Goal: Task Accomplishment & Management: Manage account settings

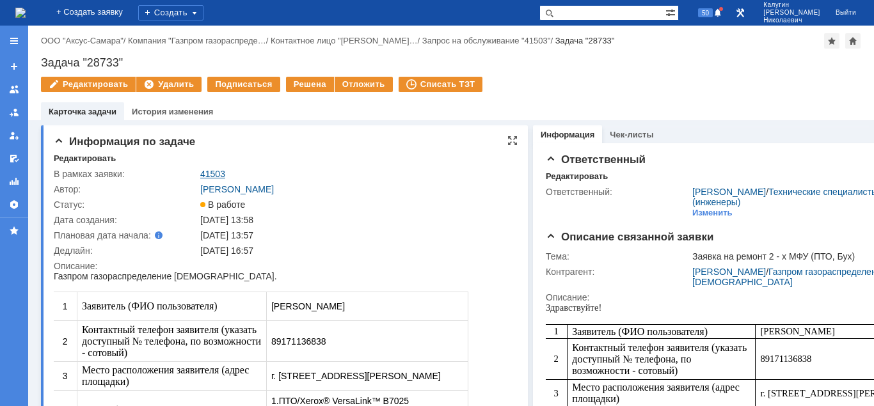
click at [209, 172] on link "41503" at bounding box center [212, 174] width 25 height 10
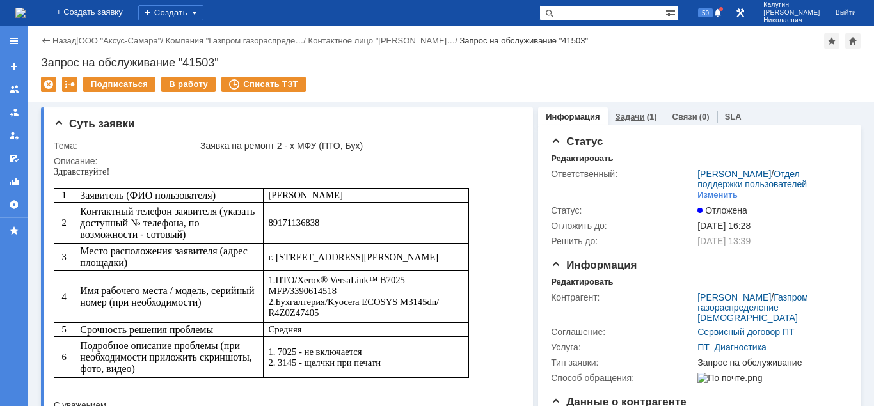
click at [639, 113] on link "Задачи" at bounding box center [630, 117] width 29 height 10
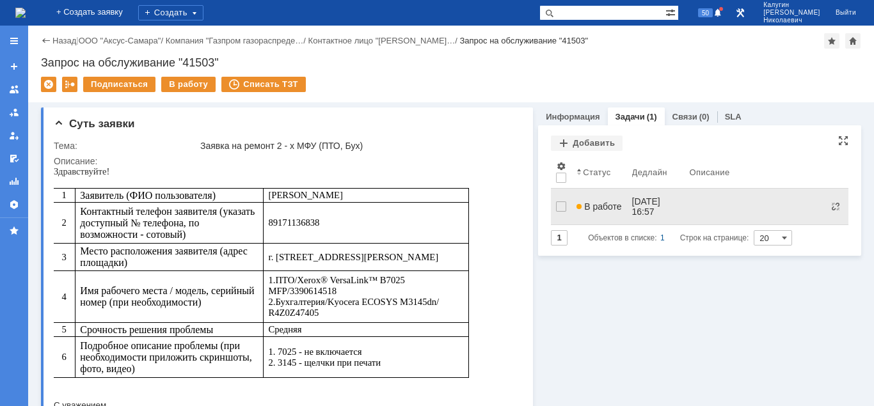
click at [598, 202] on span "В работе" at bounding box center [599, 207] width 45 height 10
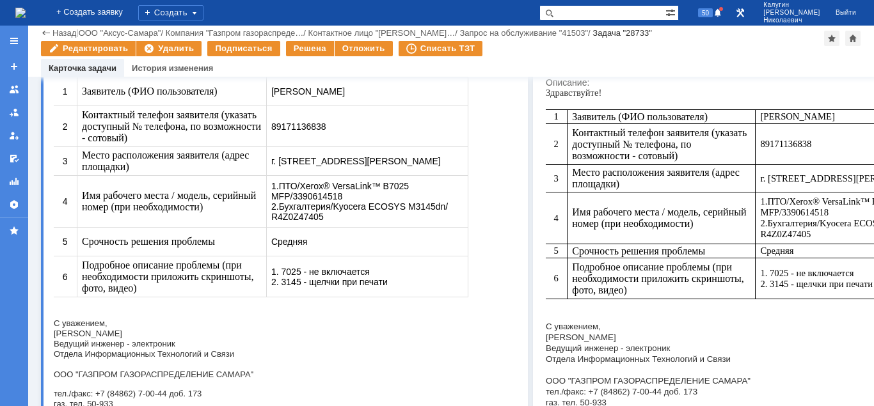
scroll to position [498, 0]
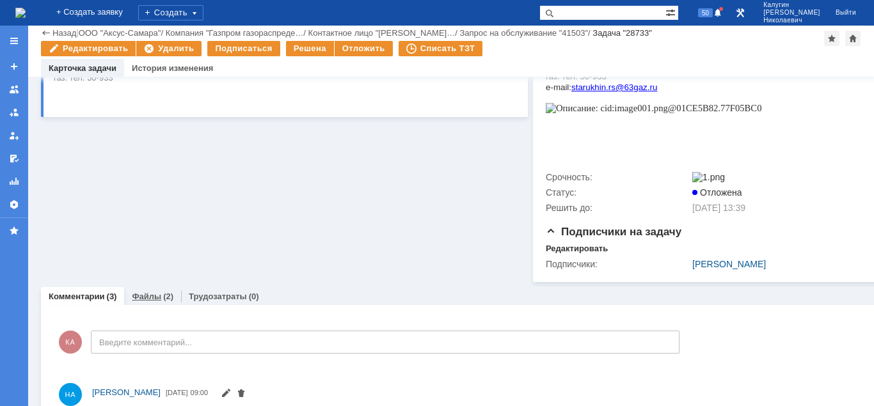
click at [151, 299] on link "Файлы" at bounding box center [146, 297] width 29 height 10
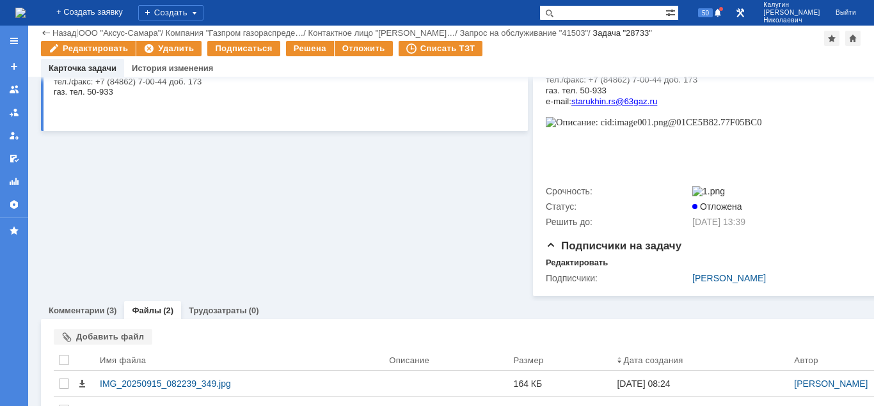
scroll to position [542, 0]
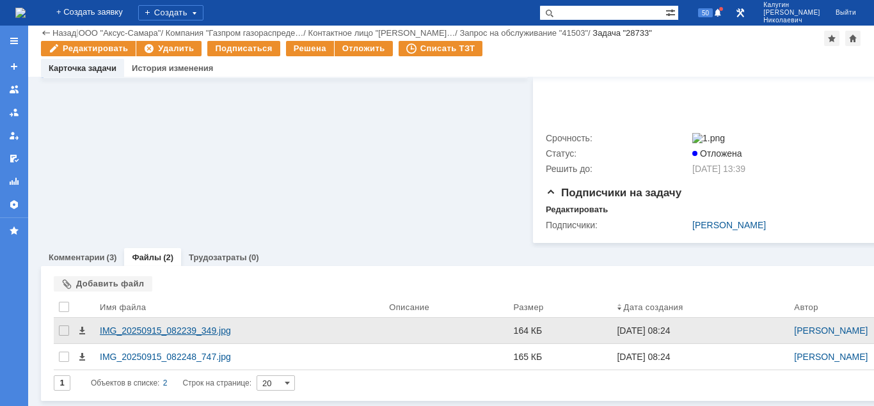
click at [167, 331] on div "IMG_20250915_082239_349.jpg" at bounding box center [239, 331] width 279 height 10
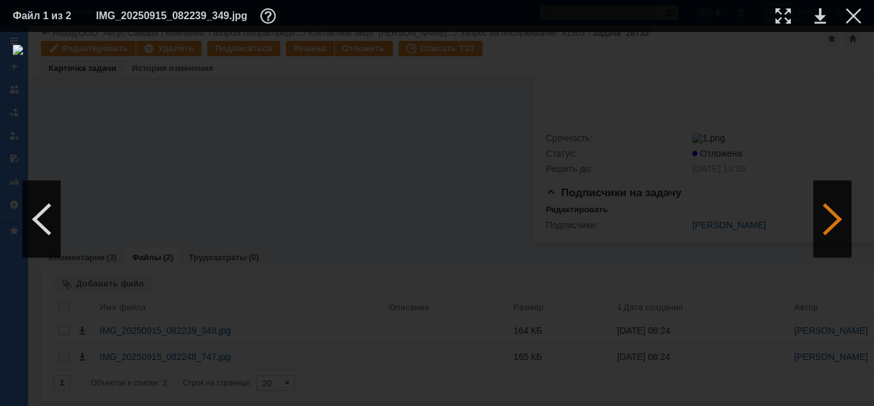
click at [839, 232] on div at bounding box center [832, 219] width 38 height 77
click at [853, 13] on div at bounding box center [853, 15] width 15 height 15
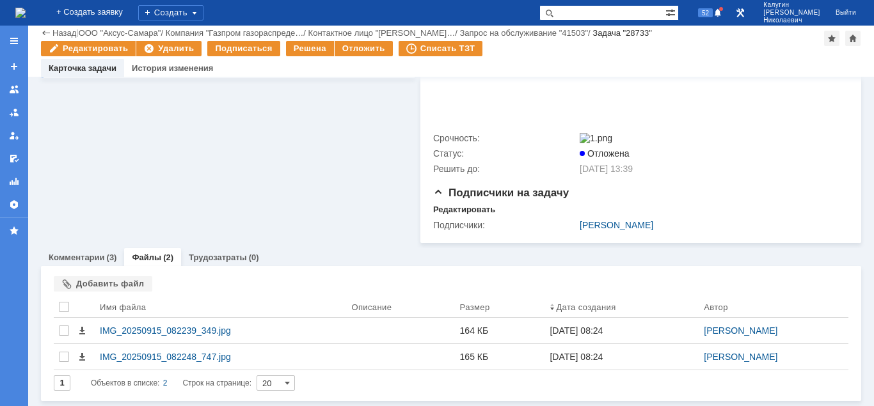
scroll to position [85, 0]
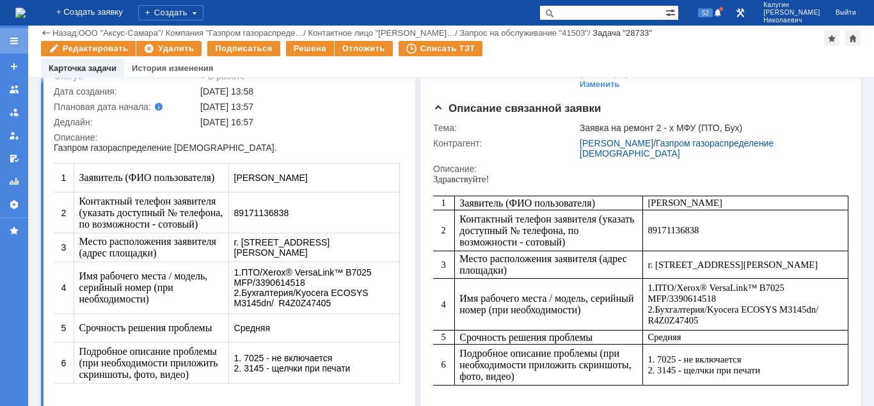
click at [16, 44] on div at bounding box center [14, 41] width 10 height 10
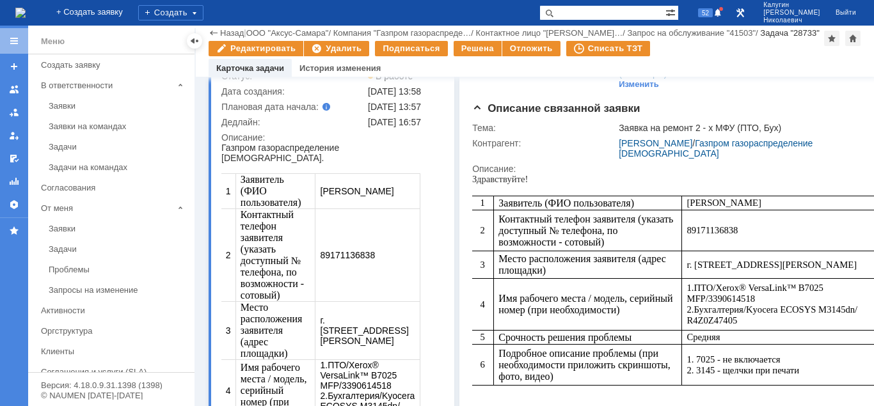
scroll to position [106, 0]
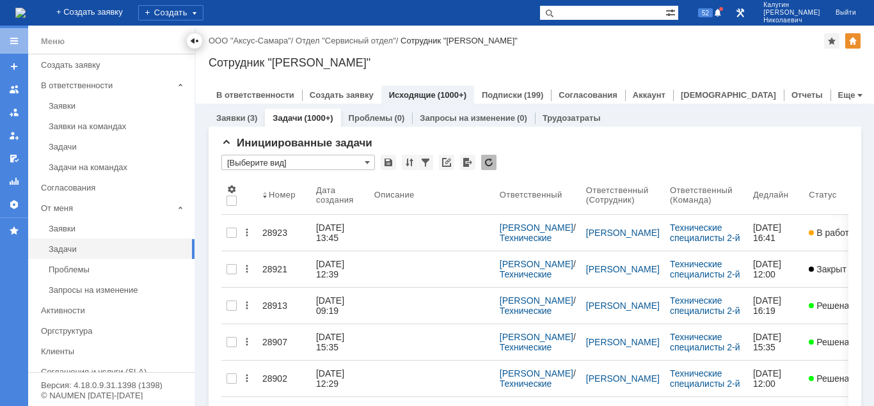
click at [192, 42] on div at bounding box center [194, 41] width 10 height 10
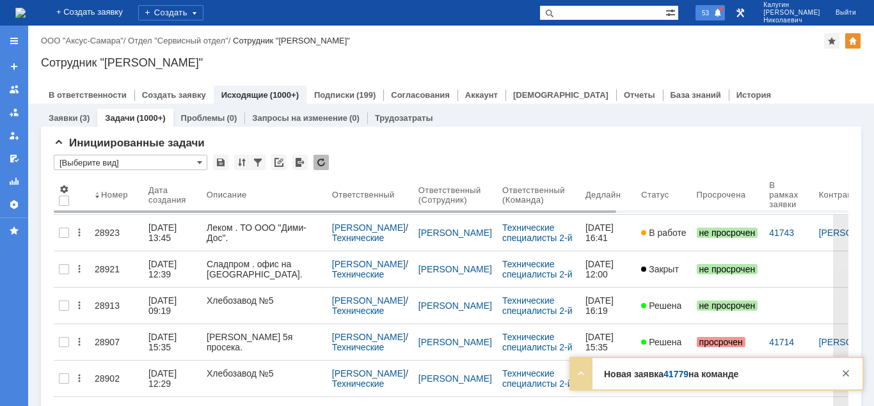
click at [713, 13] on span "53" at bounding box center [705, 12] width 15 height 9
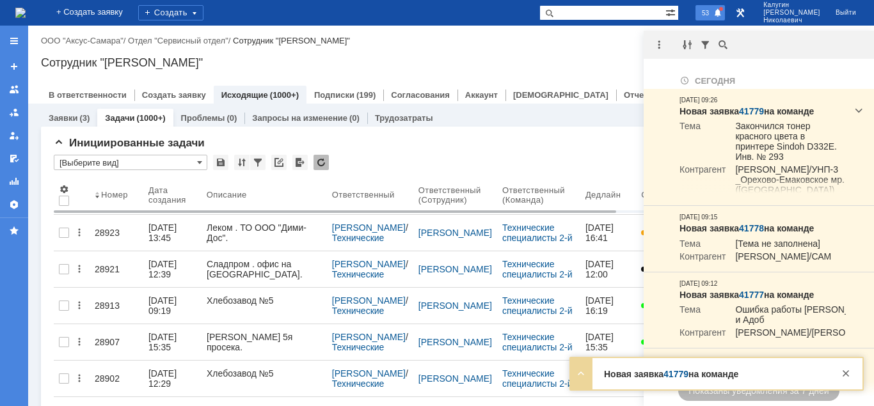
click at [713, 13] on span "53" at bounding box center [705, 12] width 15 height 9
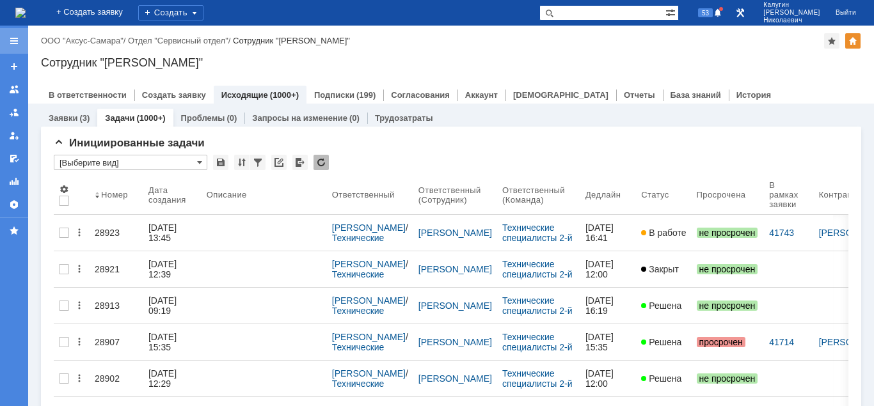
click at [8, 36] on div at bounding box center [14, 41] width 28 height 26
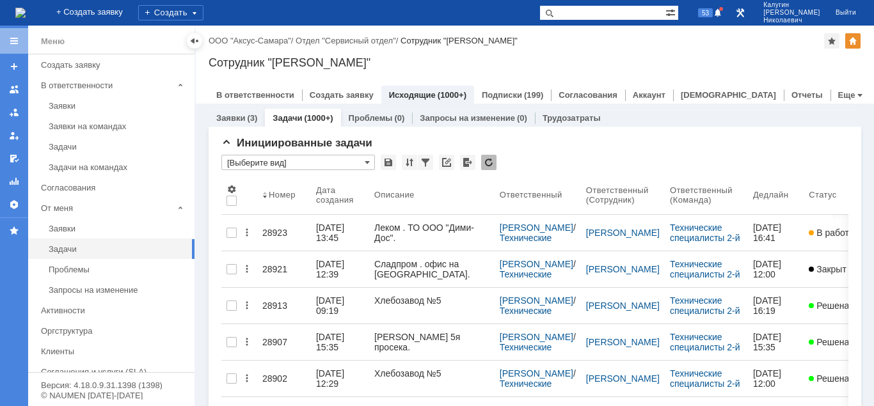
drag, startPoint x: 195, startPoint y: 40, endPoint x: 180, endPoint y: 104, distance: 65.7
click at [195, 40] on div at bounding box center [194, 41] width 10 height 10
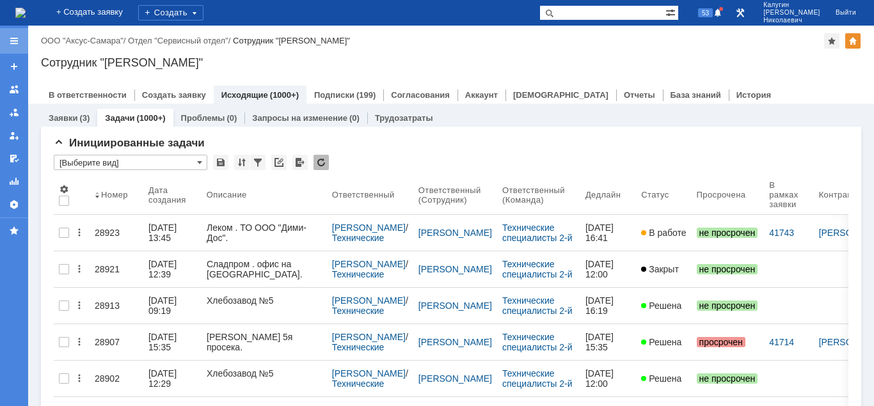
click at [10, 39] on div at bounding box center [14, 41] width 10 height 10
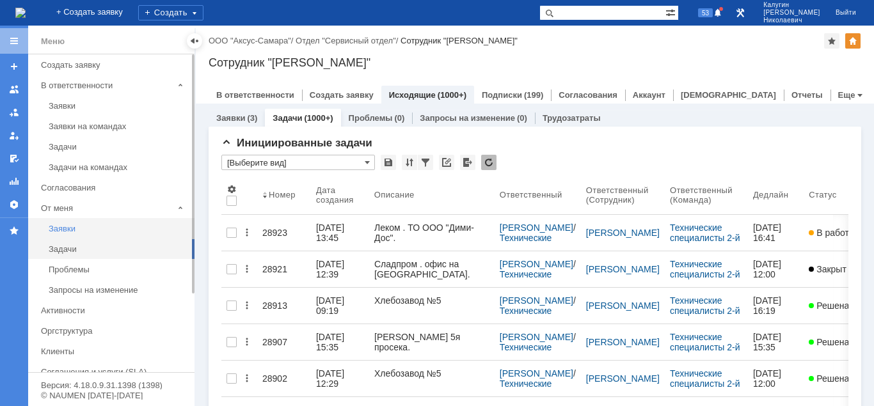
click at [63, 230] on div "Заявки" at bounding box center [118, 229] width 138 height 10
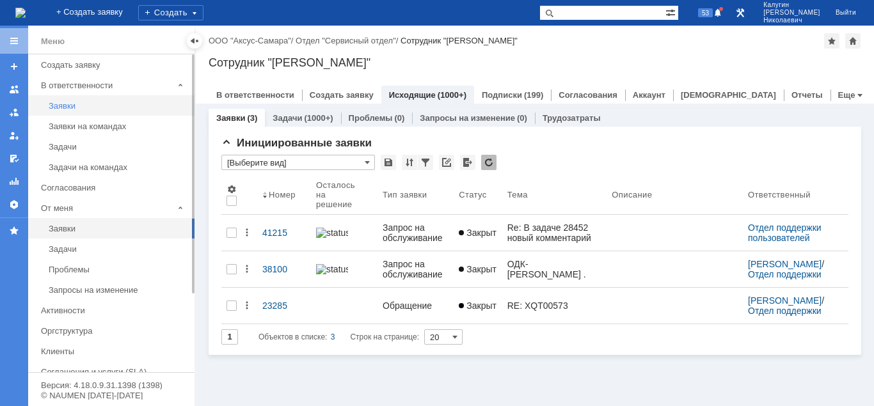
click at [69, 113] on link "Заявки" at bounding box center [118, 106] width 148 height 20
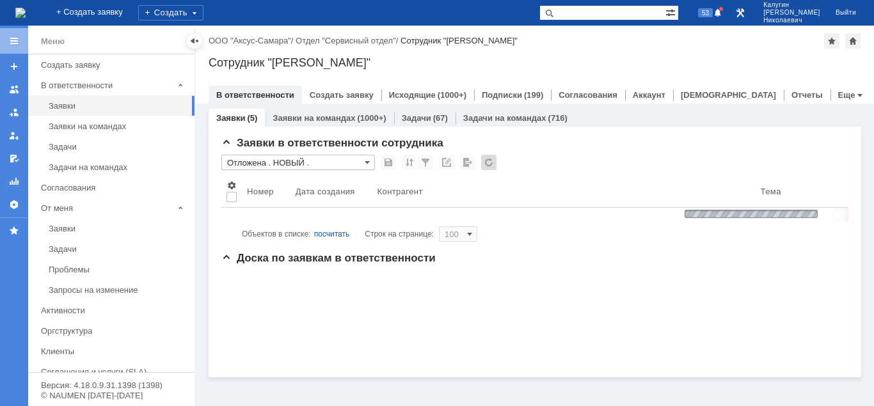
drag, startPoint x: 191, startPoint y: 41, endPoint x: 187, endPoint y: 50, distance: 9.7
click at [191, 42] on div at bounding box center [194, 41] width 10 height 10
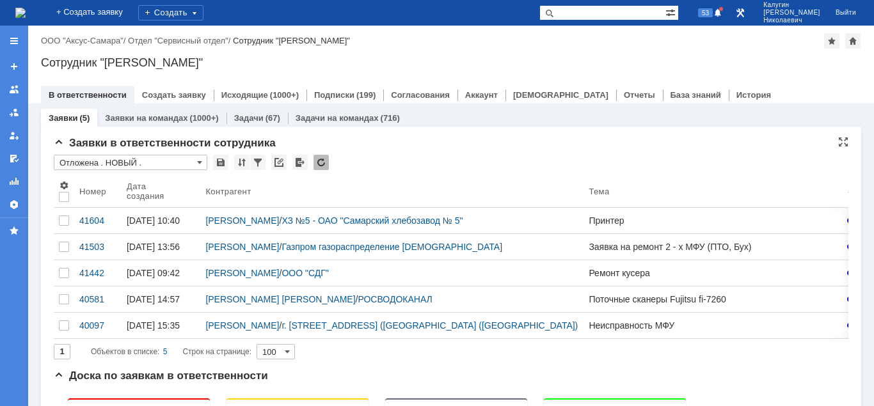
click at [106, 159] on input "Отложена . НОВЫЙ ." at bounding box center [131, 162] width 154 height 15
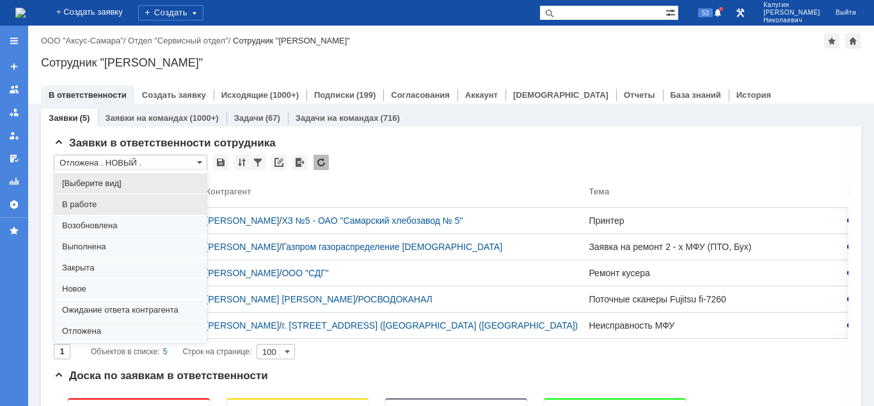
click at [72, 207] on span "В работе" at bounding box center [130, 205] width 137 height 10
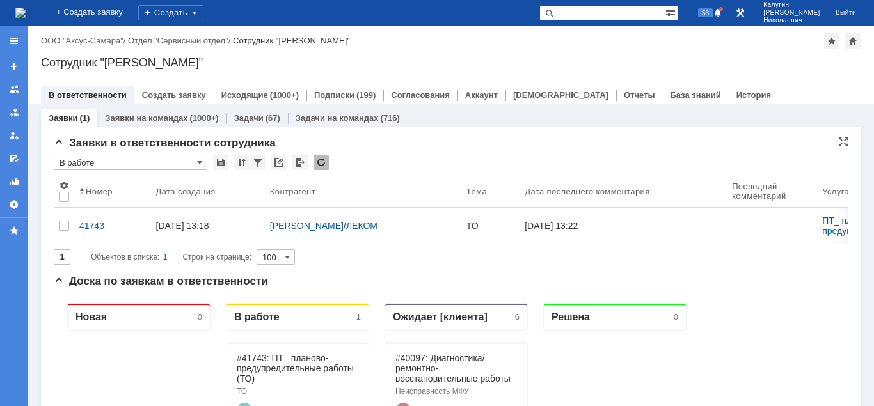
type input "В работе"
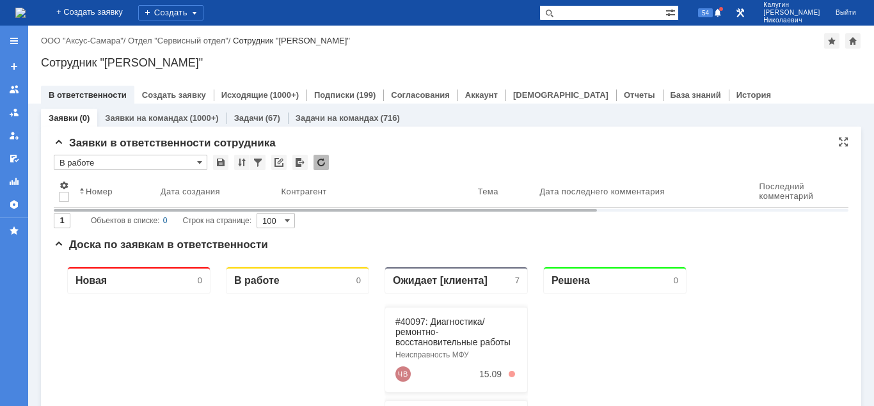
click at [115, 167] on input "В работе" at bounding box center [131, 162] width 154 height 15
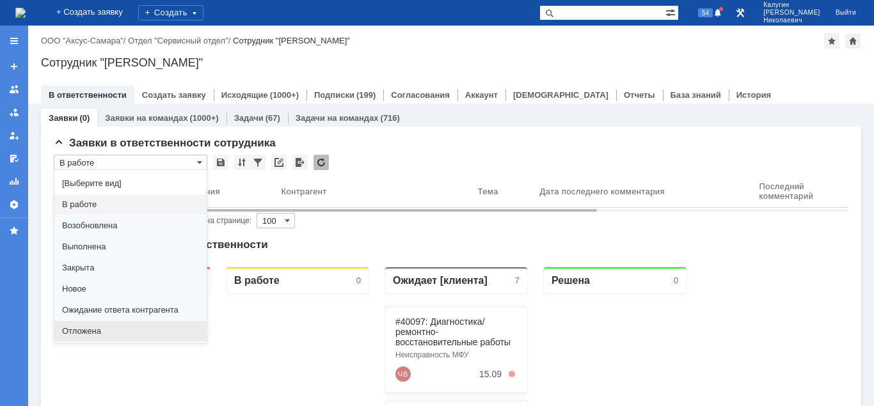
click at [87, 331] on span "Отложена" at bounding box center [130, 331] width 137 height 10
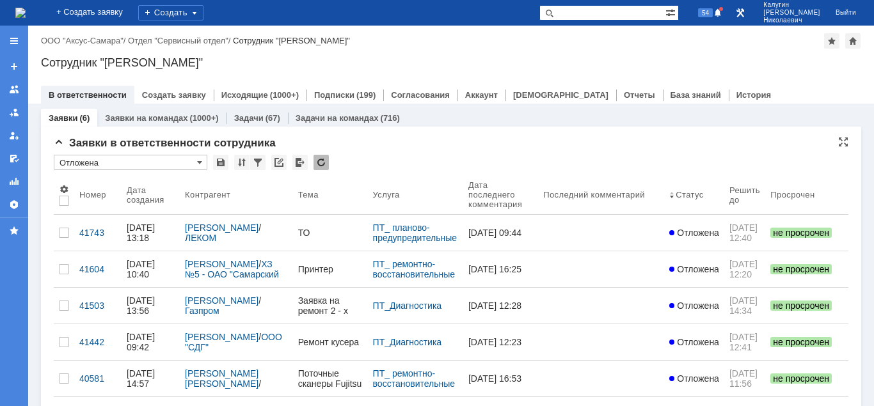
type input "Отложена"
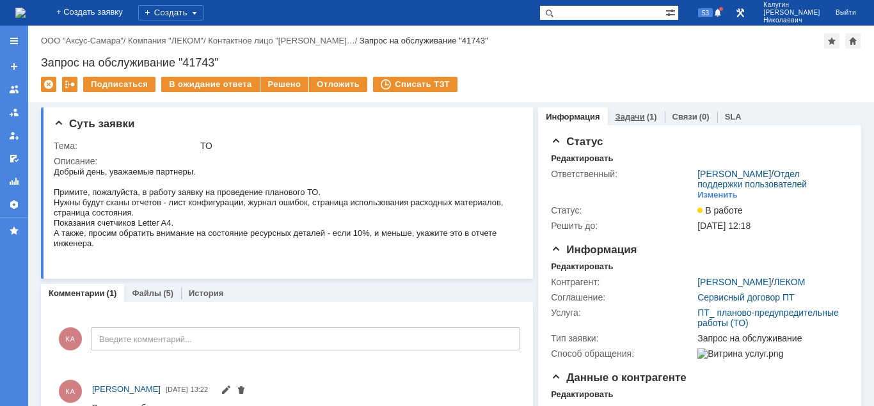
click at [633, 113] on link "Задачи" at bounding box center [630, 117] width 29 height 10
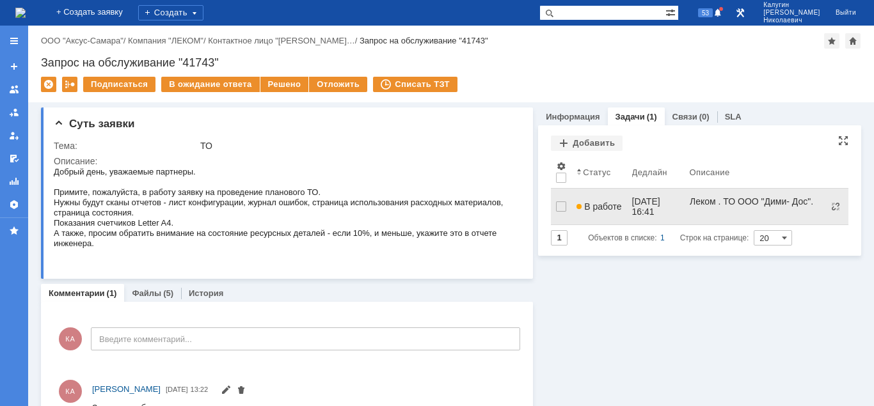
click at [597, 204] on span "В работе" at bounding box center [599, 207] width 45 height 10
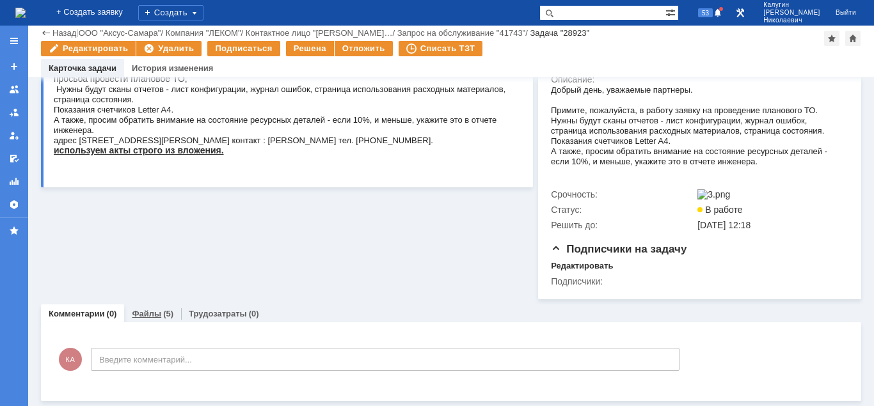
click at [152, 316] on link "Файлы" at bounding box center [146, 314] width 29 height 10
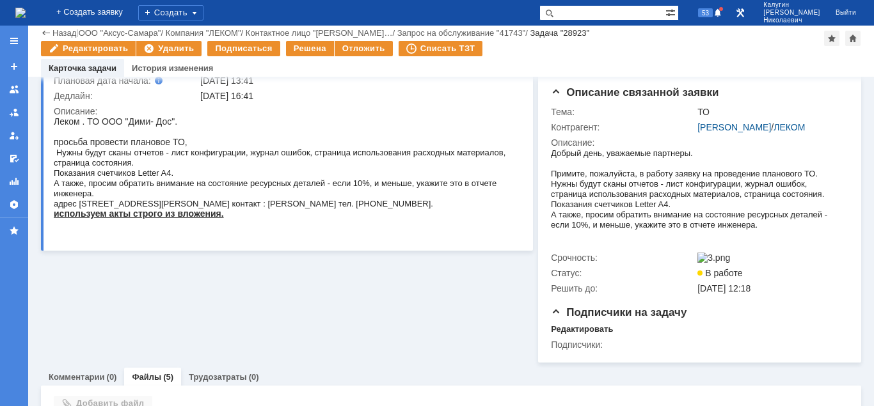
scroll to position [315, 0]
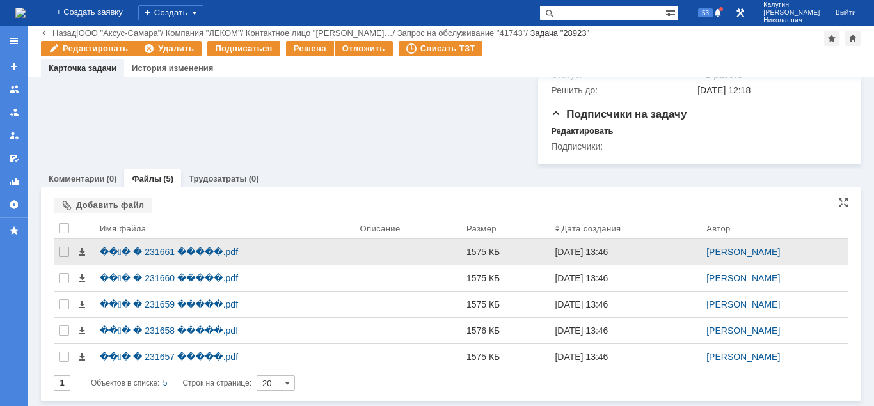
drag, startPoint x: 177, startPoint y: 255, endPoint x: 282, endPoint y: 251, distance: 105.0
click at [177, 255] on div "��� � 231661 �����.pdf" at bounding box center [225, 252] width 250 height 10
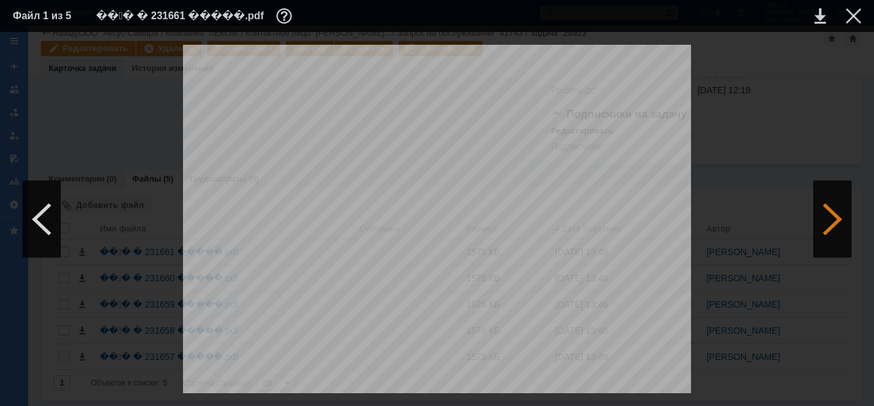
click at [831, 216] on div at bounding box center [832, 219] width 38 height 77
click at [831, 218] on div at bounding box center [832, 219] width 38 height 77
click at [857, 16] on div at bounding box center [853, 15] width 15 height 15
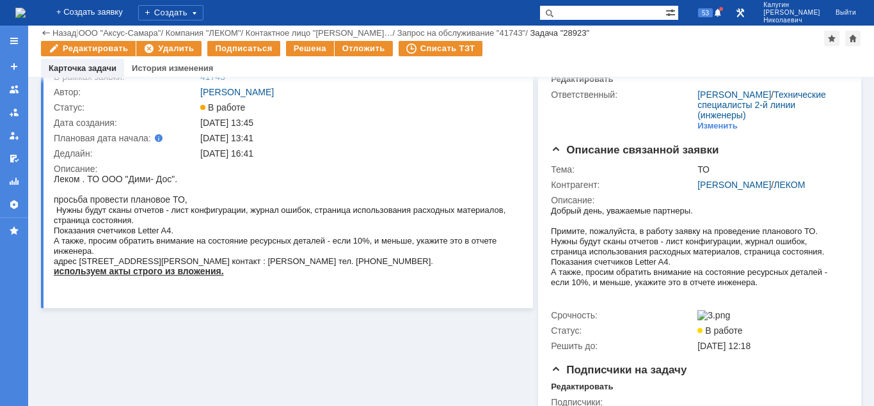
scroll to position [0, 0]
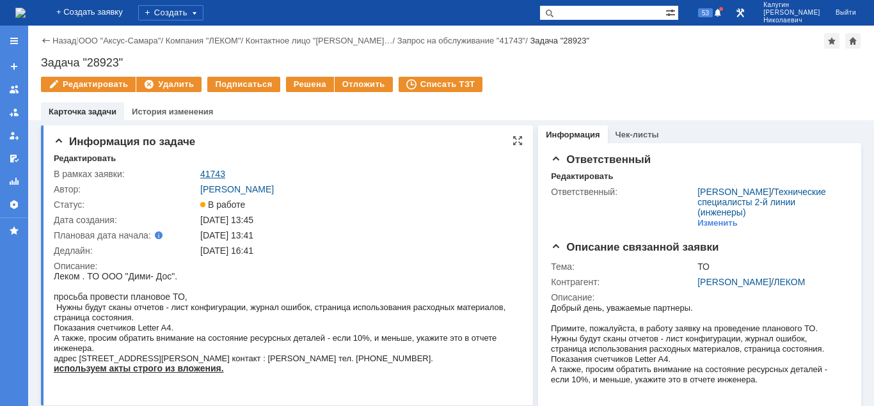
click at [204, 172] on link "41743" at bounding box center [212, 174] width 25 height 10
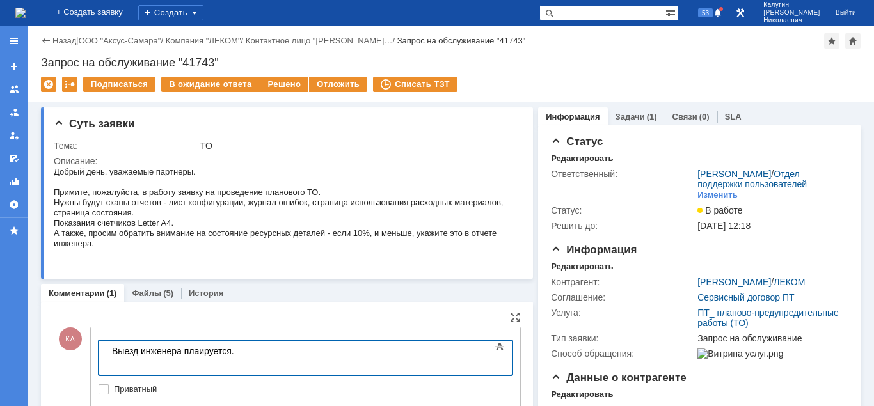
click at [196, 352] on body "Выезд инженера плаируется." at bounding box center [203, 356] width 192 height 31
drag, startPoint x: 198, startPoint y: 353, endPoint x: 200, endPoint y: 364, distance: 11.6
click at [200, 355] on body "Выезд инженера плаируется." at bounding box center [203, 356] width 192 height 31
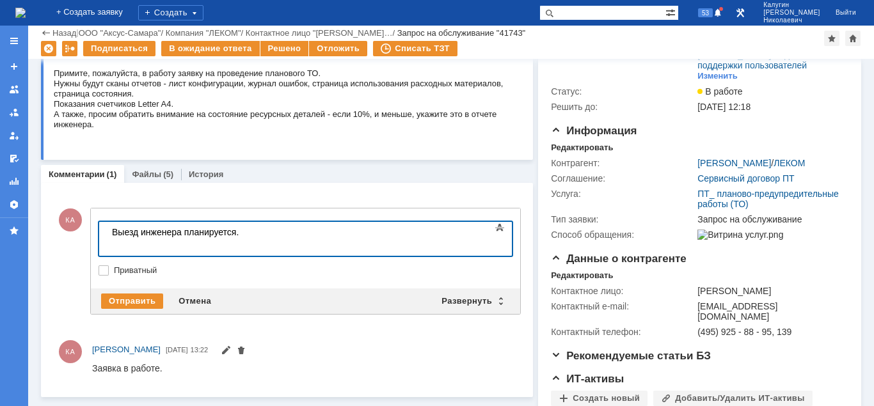
scroll to position [196, 0]
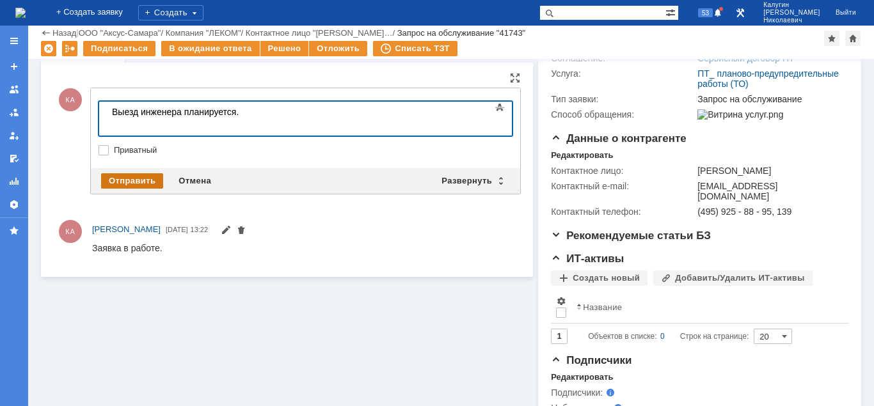
click at [142, 180] on div "Отправить" at bounding box center [132, 180] width 62 height 15
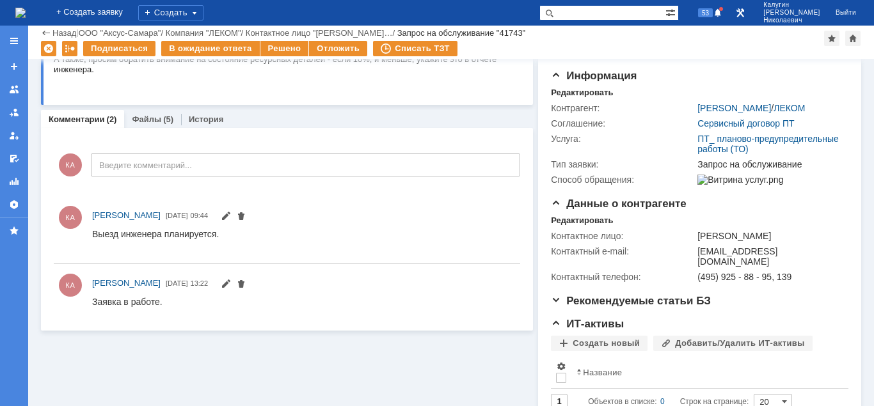
scroll to position [0, 0]
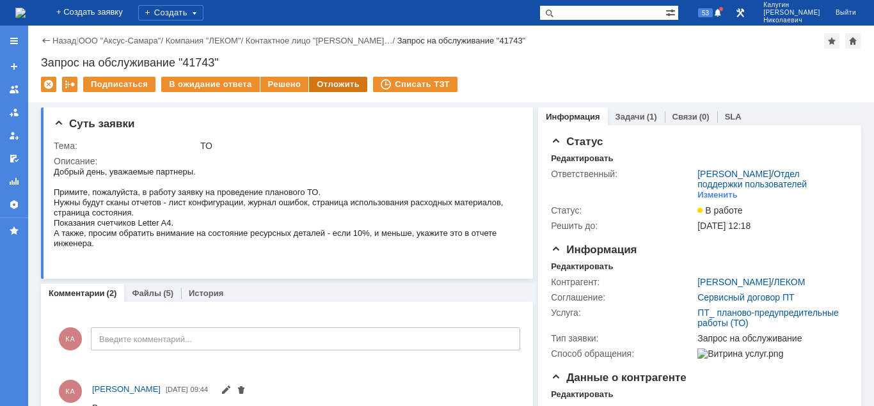
click at [336, 86] on div "Отложить" at bounding box center [338, 84] width 58 height 15
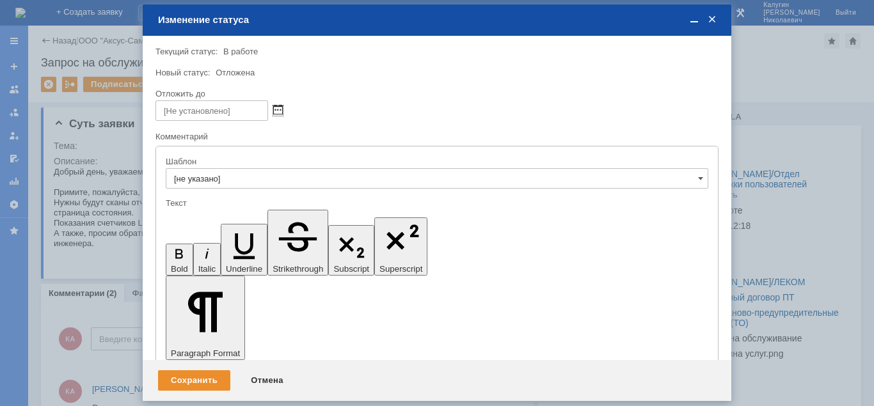
click at [276, 113] on span at bounding box center [278, 111] width 10 height 10
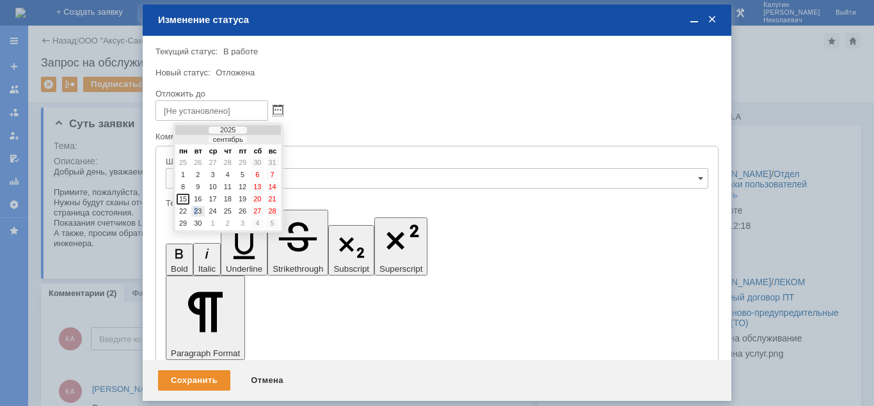
click at [196, 211] on div "23" at bounding box center [197, 211] width 13 height 11
type input "23.09.2025 09:44"
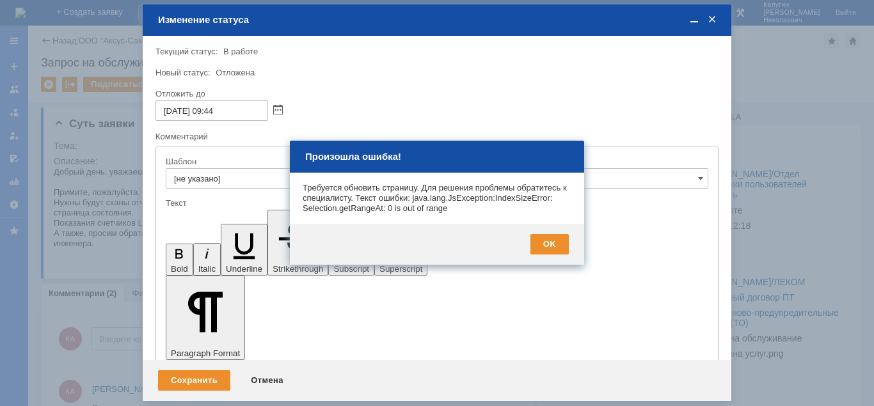
drag, startPoint x: 217, startPoint y: 109, endPoint x: 209, endPoint y: 111, distance: 7.9
click at [209, 111] on input "23.09.2025 09:44" at bounding box center [211, 110] width 113 height 20
click at [547, 241] on div "OK" at bounding box center [549, 244] width 38 height 20
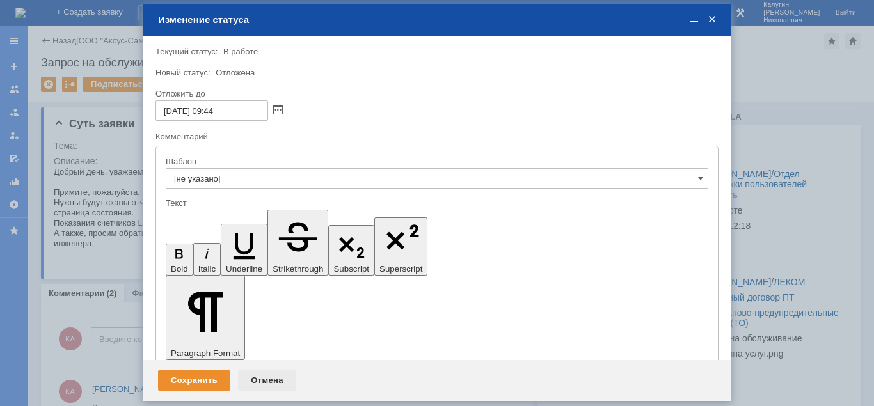
click at [267, 379] on div "Отмена" at bounding box center [267, 380] width 58 height 20
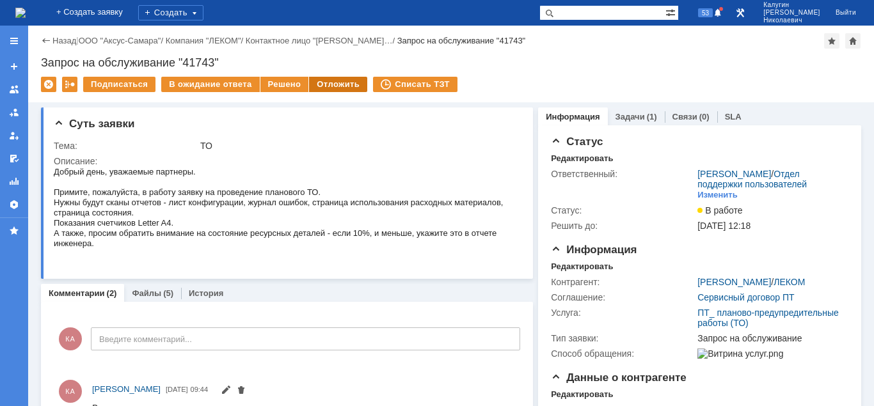
click at [336, 84] on div "Отложить" at bounding box center [338, 84] width 58 height 15
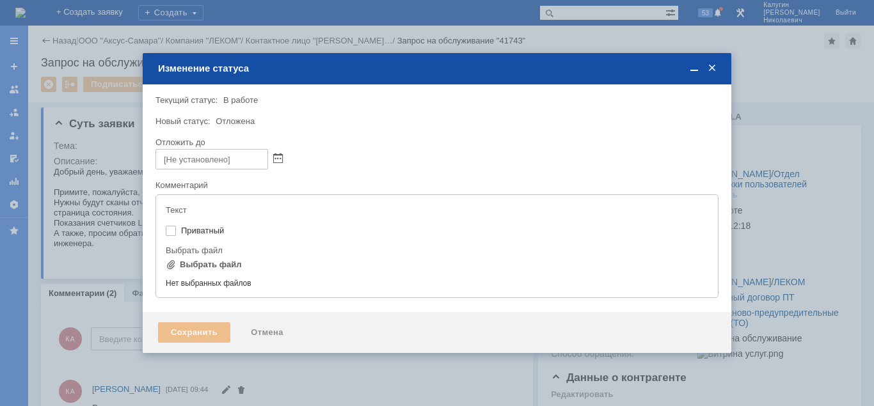
type input "[не указано]"
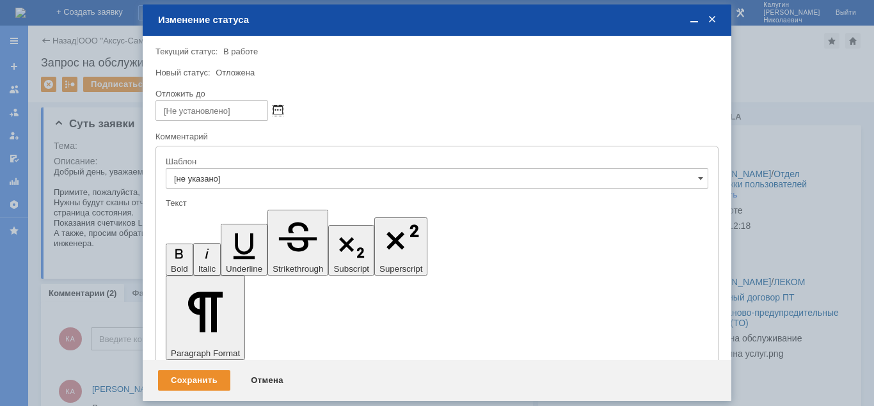
click at [278, 109] on span at bounding box center [278, 111] width 10 height 10
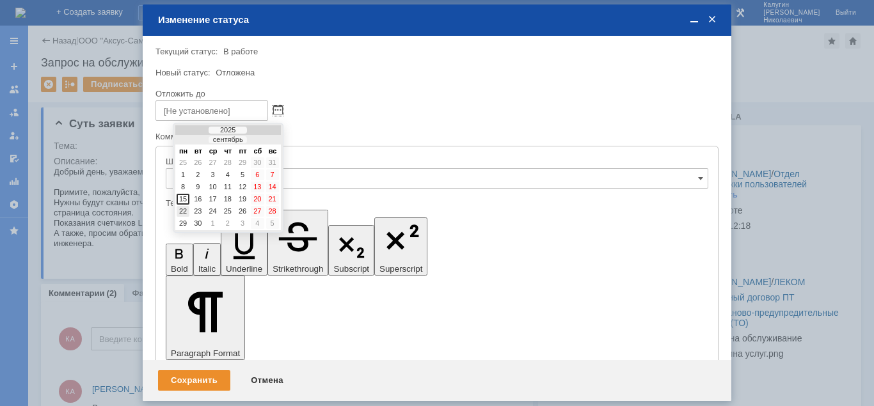
click at [184, 210] on div "22" at bounding box center [183, 211] width 13 height 11
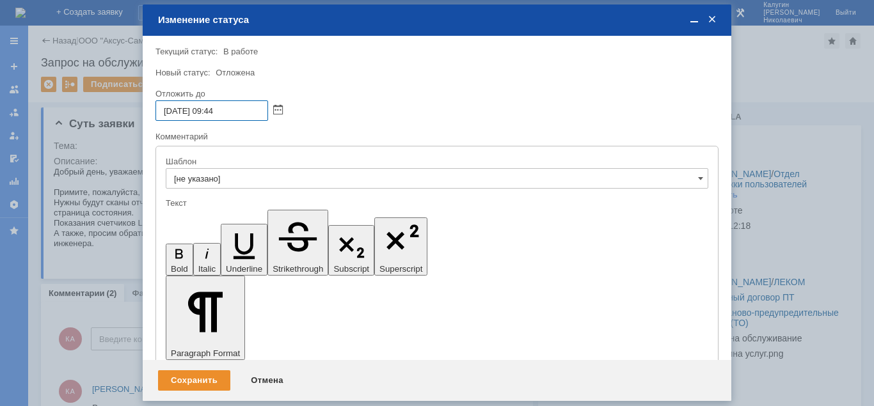
drag, startPoint x: 215, startPoint y: 109, endPoint x: 209, endPoint y: 113, distance: 6.9
click at [209, 113] on input "22.09.2025 09:44" at bounding box center [211, 110] width 113 height 20
type input "22.09.2025 12:44"
click at [207, 379] on div "Сохранить" at bounding box center [194, 380] width 72 height 20
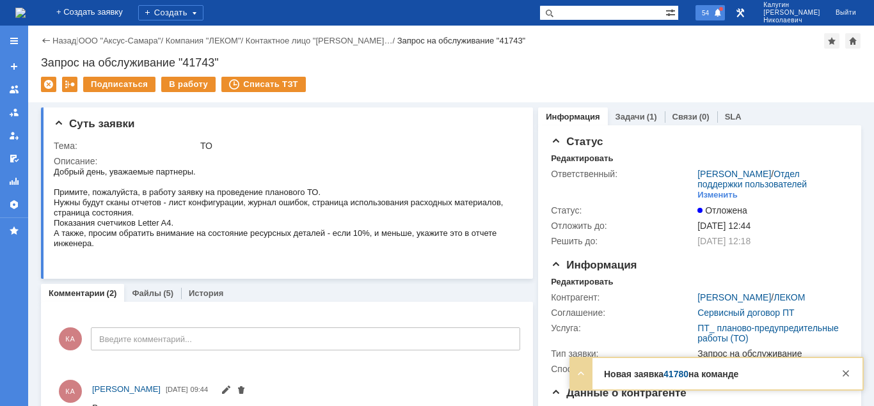
click at [725, 14] on div "54" at bounding box center [710, 12] width 29 height 15
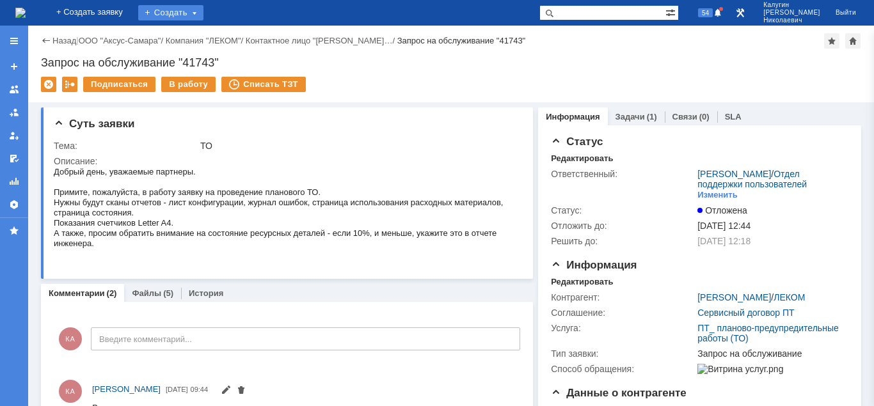
click at [183, 13] on div "Создать" at bounding box center [170, 12] width 65 height 15
click at [14, 40] on div at bounding box center [14, 41] width 10 height 10
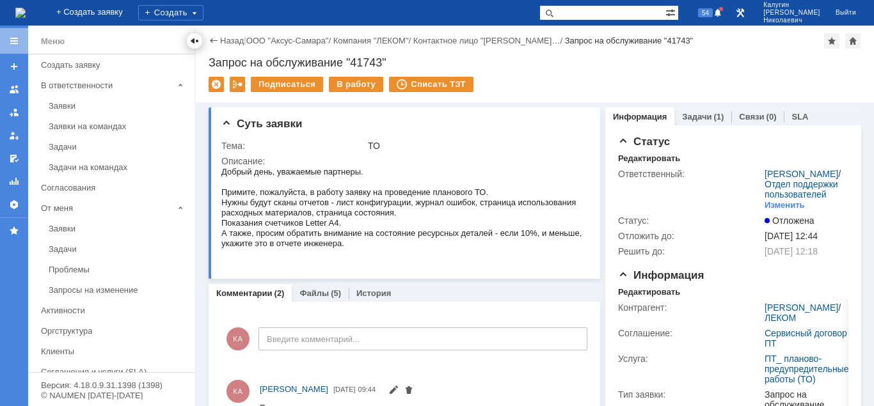
click at [196, 46] on div at bounding box center [194, 40] width 15 height 15
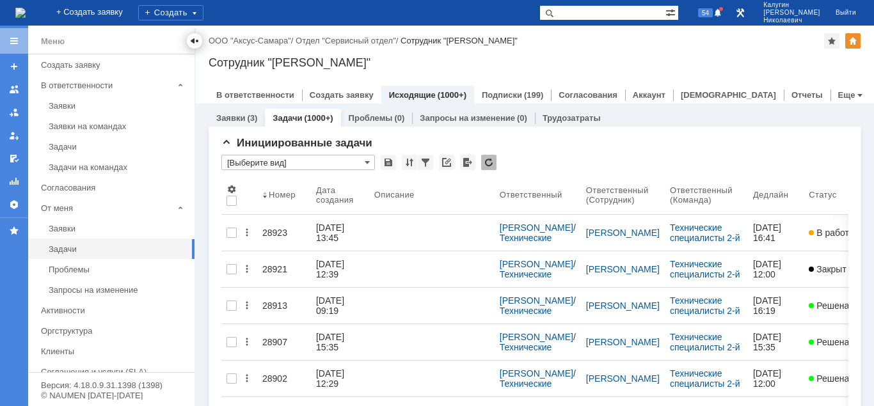
click at [195, 42] on div at bounding box center [194, 41] width 10 height 10
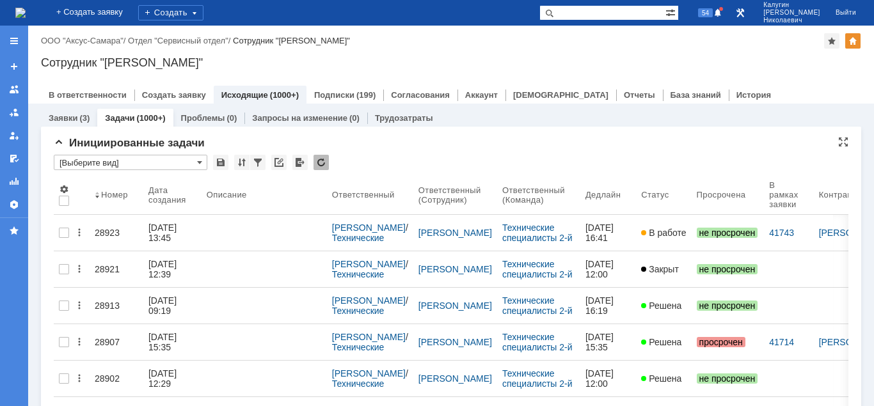
click at [116, 163] on input "[Выберите вид]" at bounding box center [131, 162] width 154 height 15
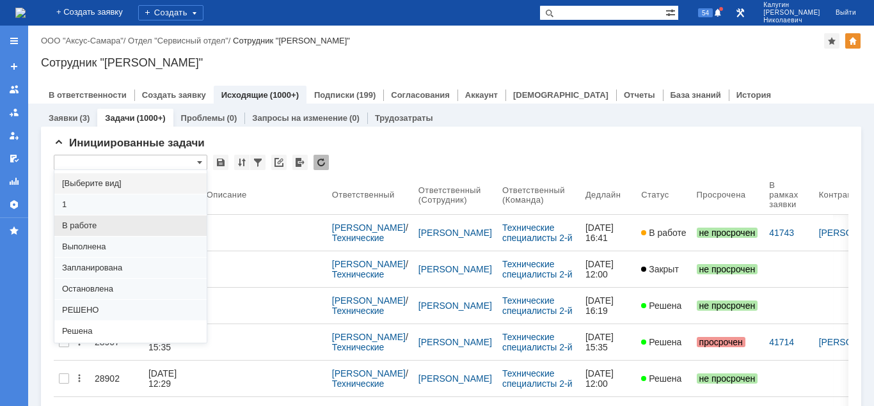
click at [92, 223] on span "В работе" at bounding box center [130, 226] width 137 height 10
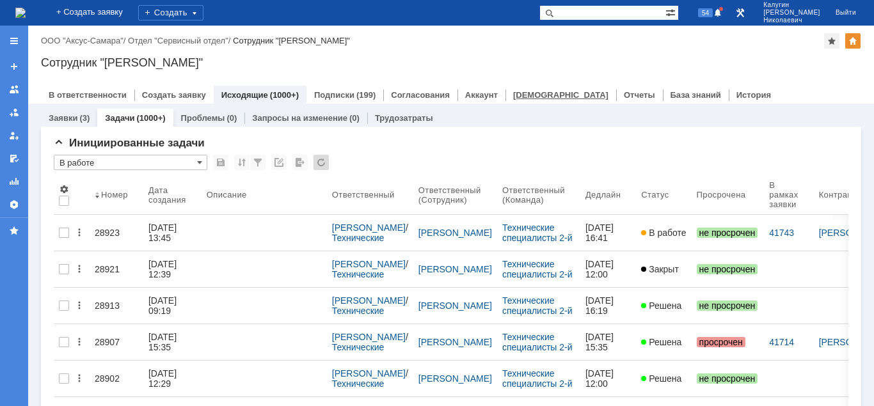
type input "В работе"
type input "100"
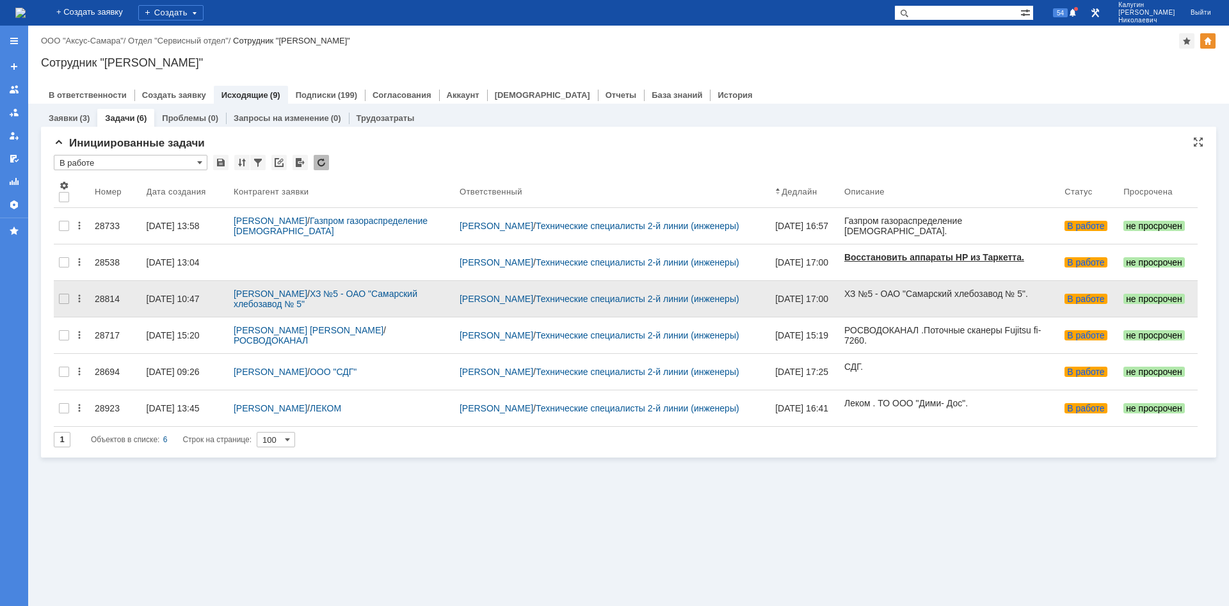
click at [98, 294] on div "28814" at bounding box center [116, 299] width 42 height 10
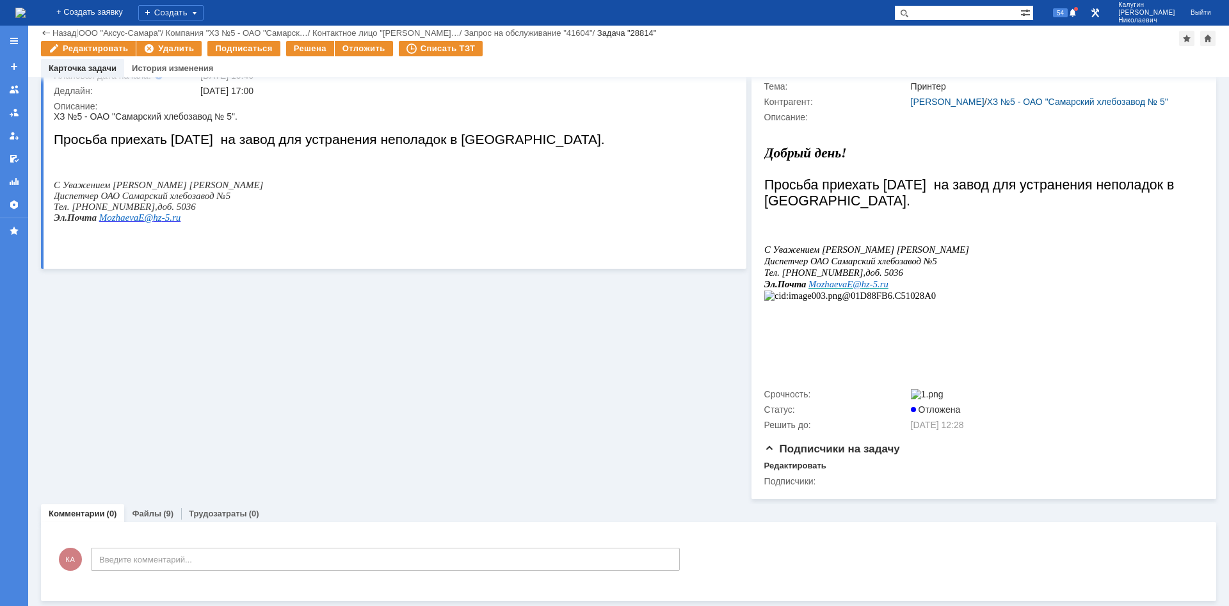
scroll to position [132, 0]
click at [156, 406] on link "Файлы" at bounding box center [146, 514] width 29 height 10
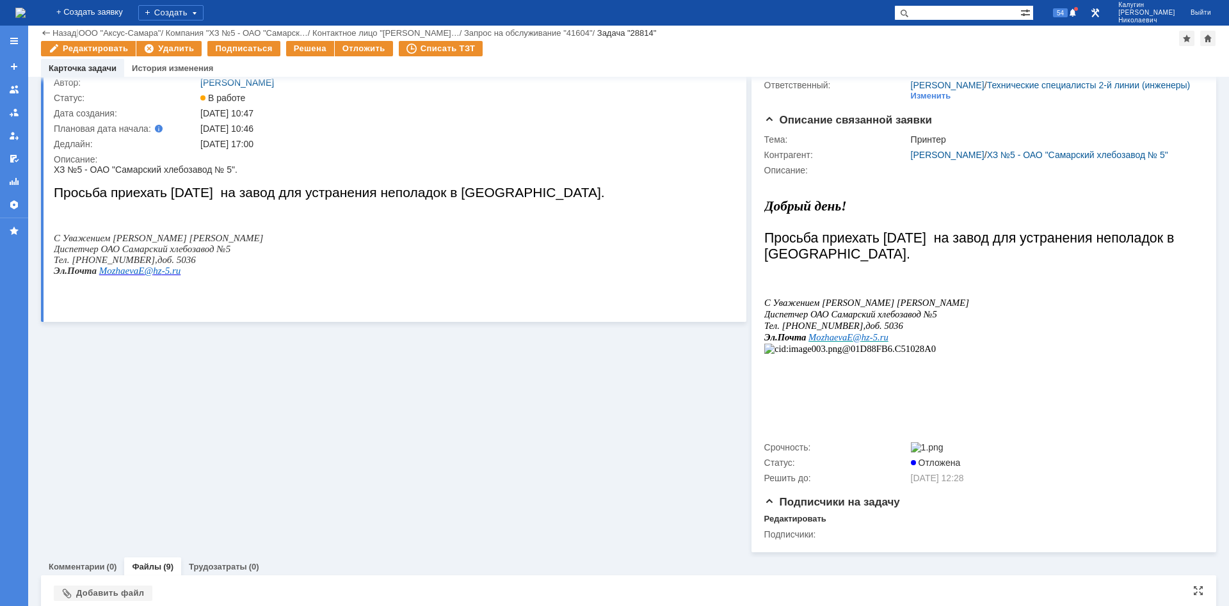
scroll to position [372, 0]
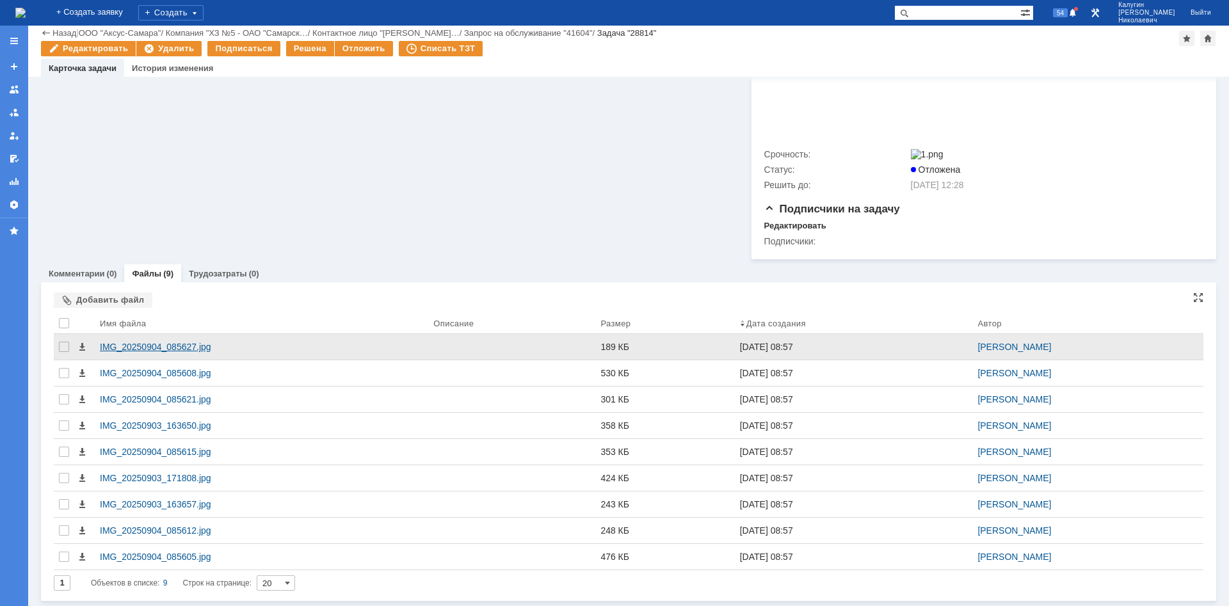
click at [180, 346] on div "IMG_20250904_085627.jpg" at bounding box center [261, 347] width 323 height 10
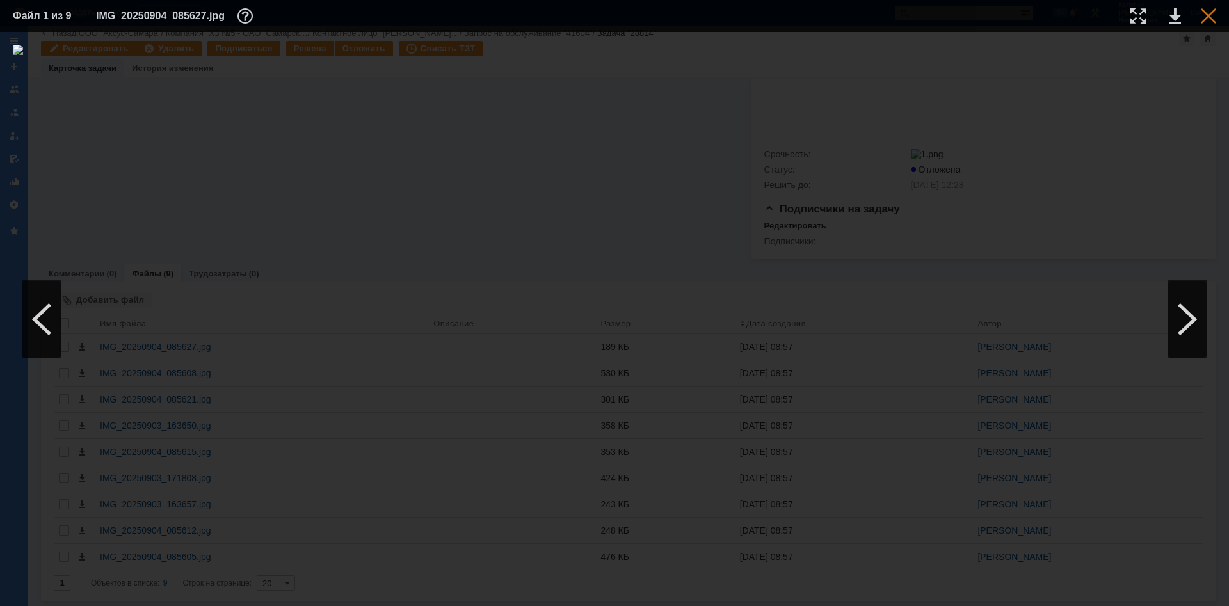
click at [873, 12] on div at bounding box center [1207, 15] width 15 height 15
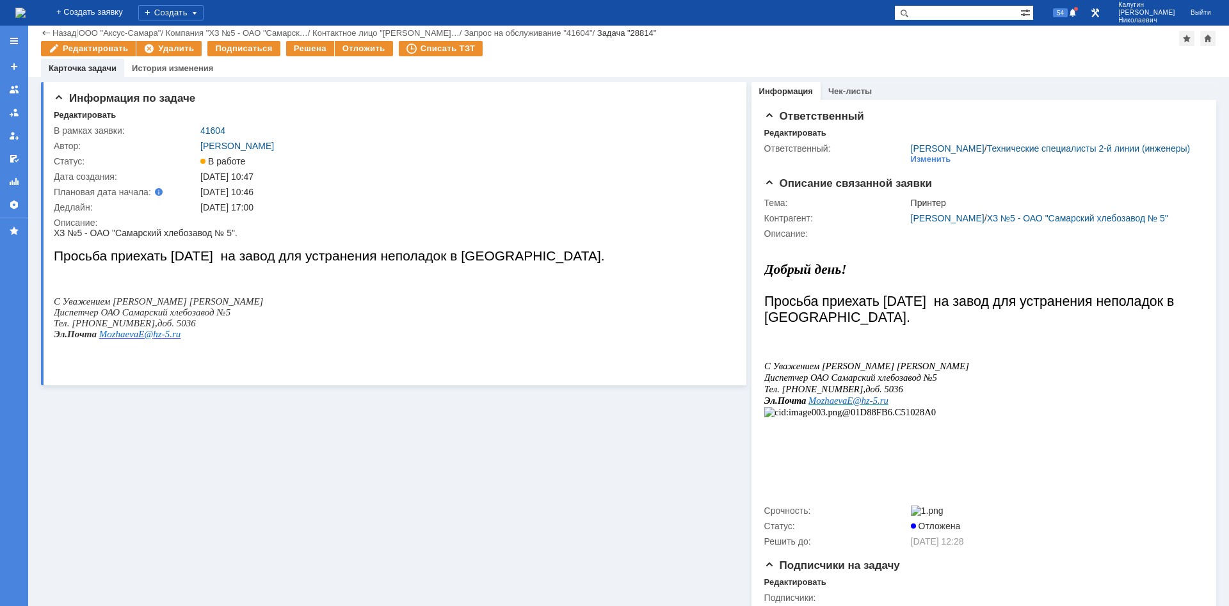
scroll to position [326, 0]
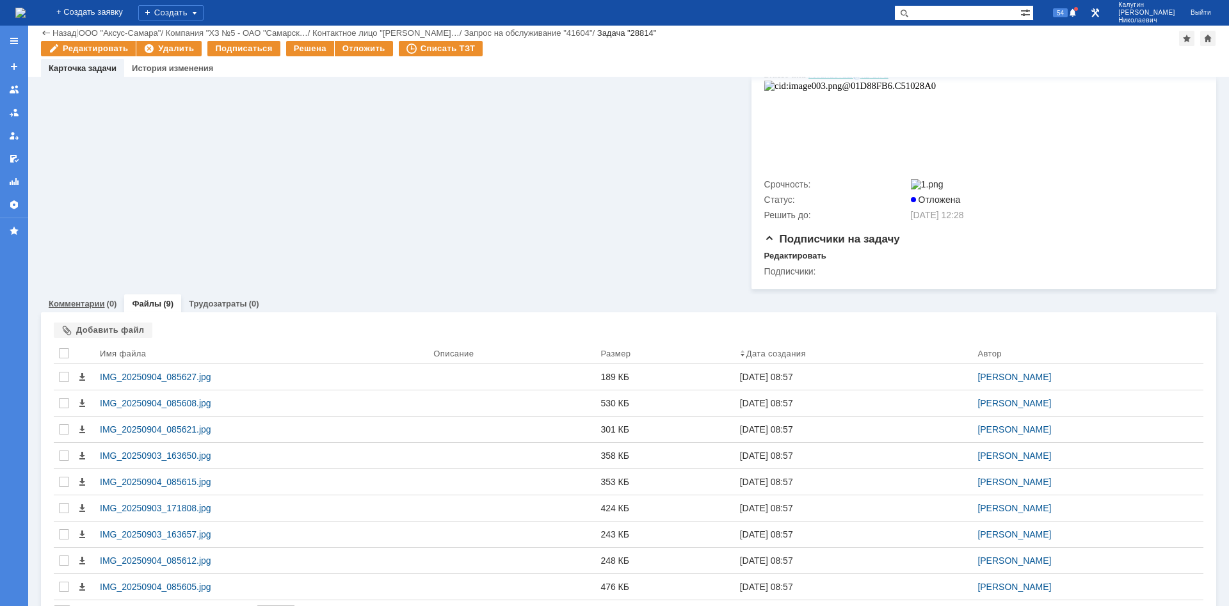
click at [92, 313] on div "Комментарии (0)" at bounding box center [82, 303] width 83 height 19
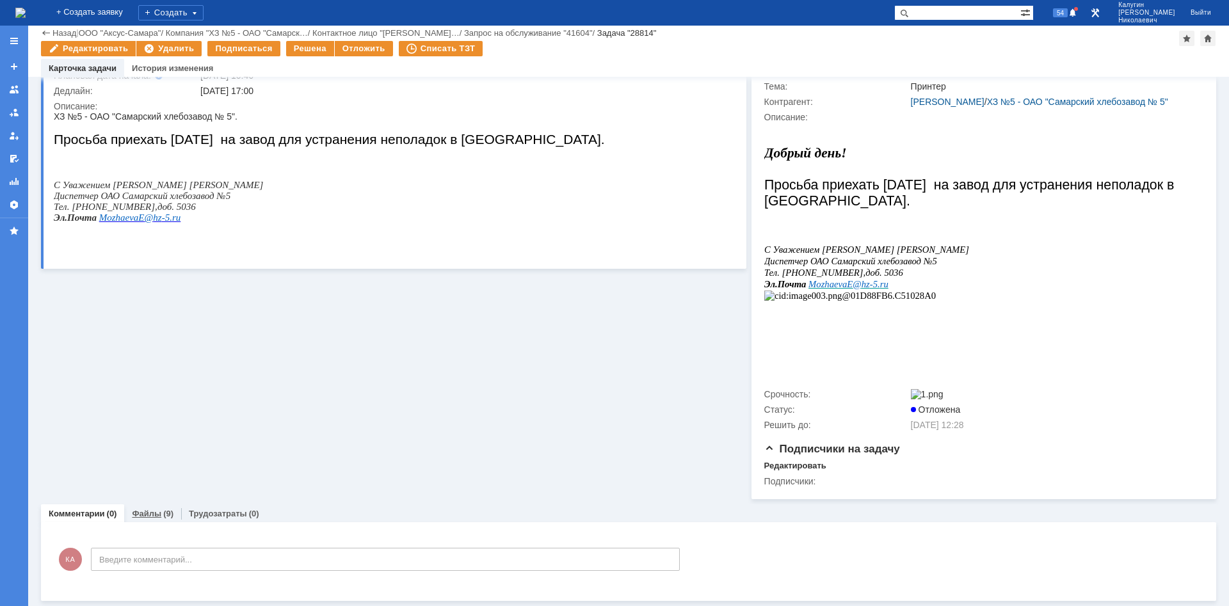
click at [152, 406] on link "Файлы" at bounding box center [146, 514] width 29 height 10
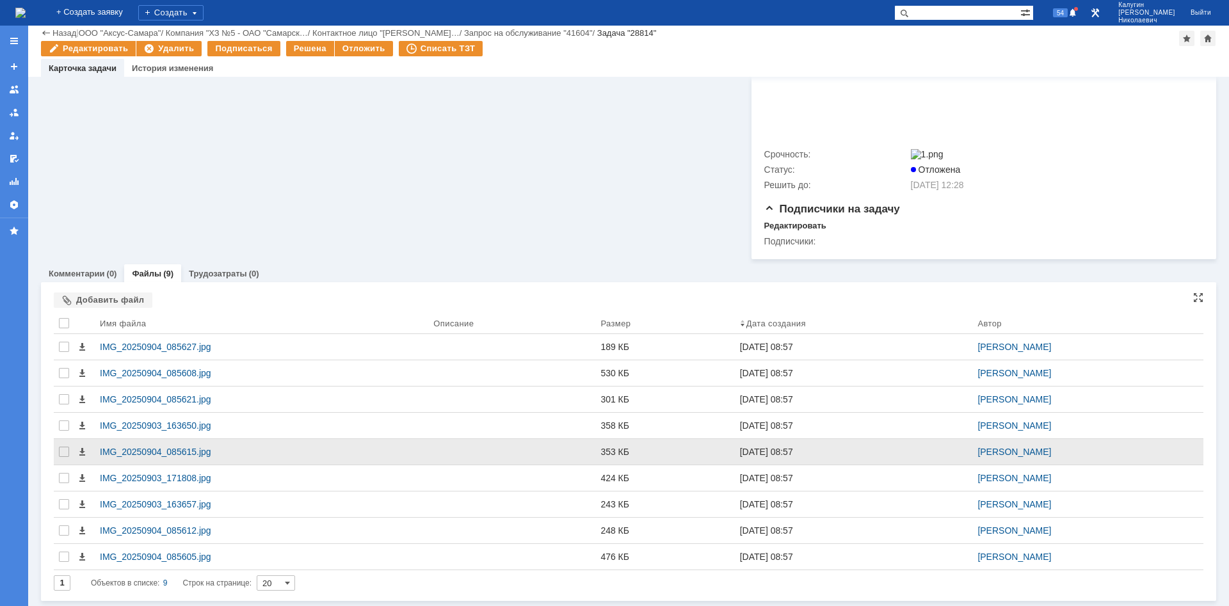
scroll to position [372, 0]
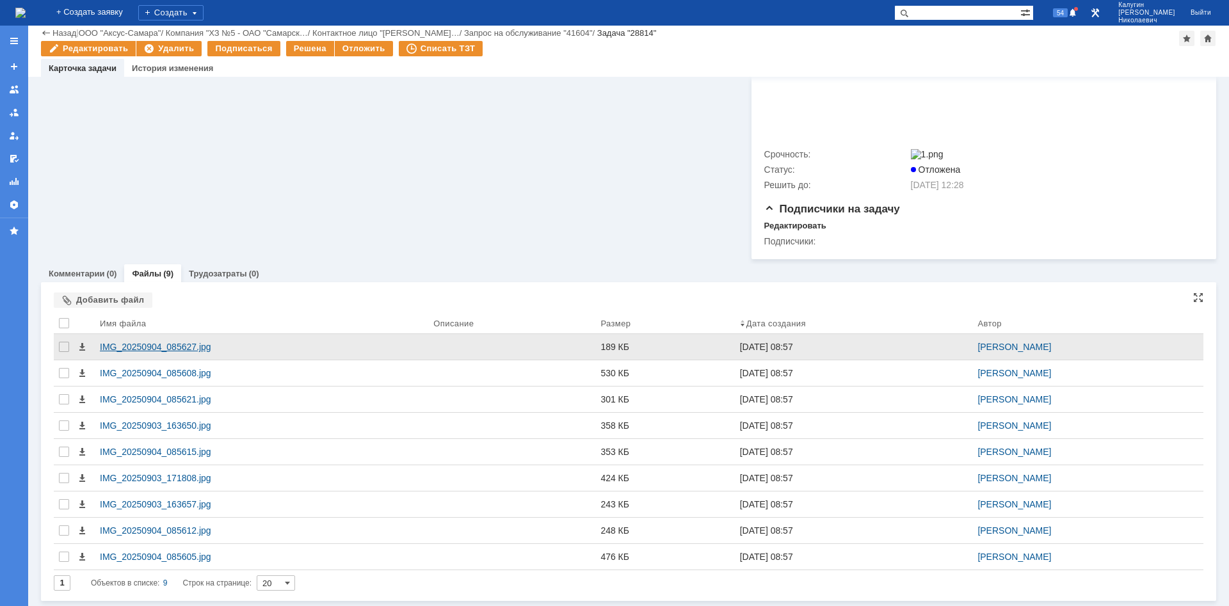
click at [138, 347] on div "IMG_20250904_085627.jpg" at bounding box center [261, 347] width 323 height 10
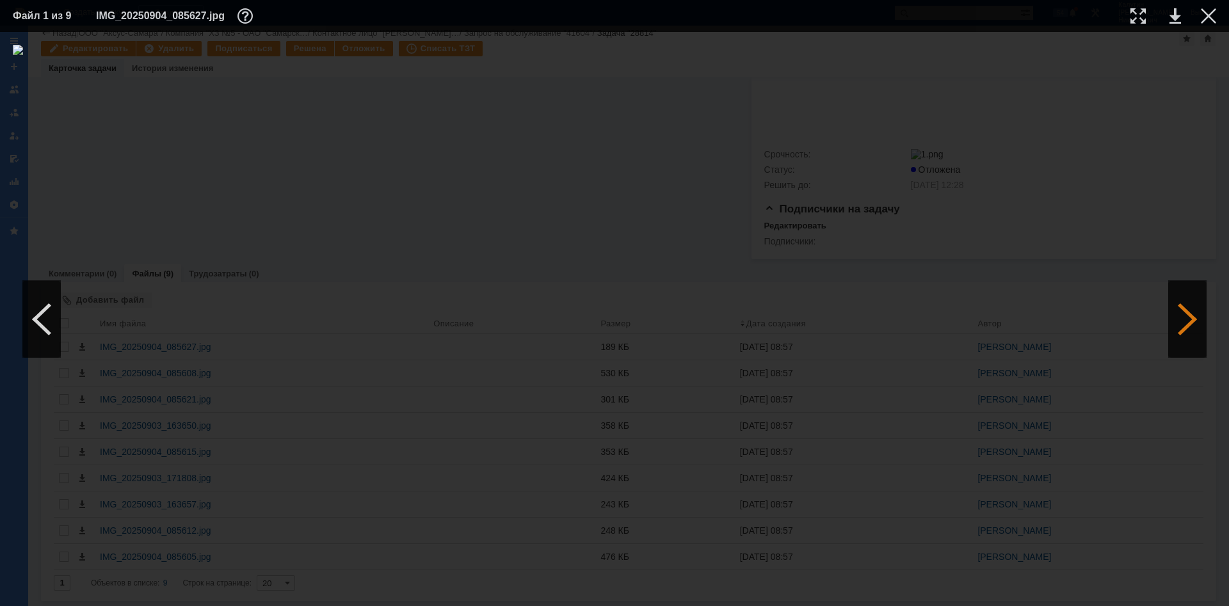
click at [873, 323] on div at bounding box center [1187, 319] width 38 height 77
click at [873, 322] on div at bounding box center [1187, 319] width 38 height 77
click at [873, 321] on div at bounding box center [1187, 319] width 38 height 77
click at [873, 18] on div at bounding box center [1207, 15] width 15 height 15
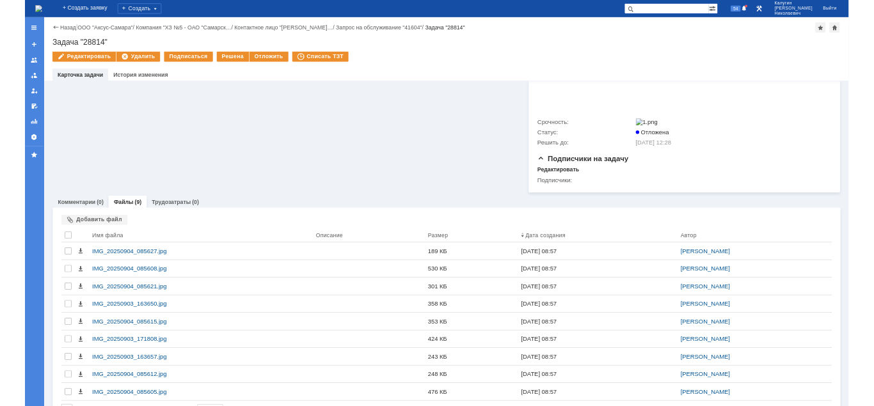
scroll to position [0, 0]
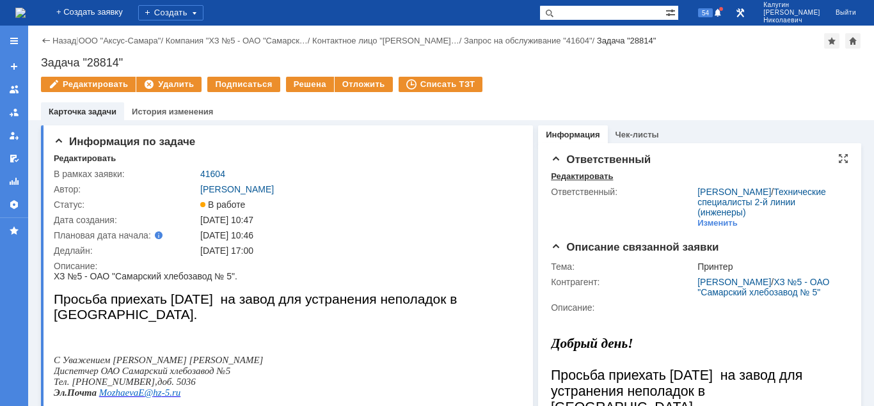
click at [575, 175] on div "Редактировать" at bounding box center [582, 176] width 62 height 10
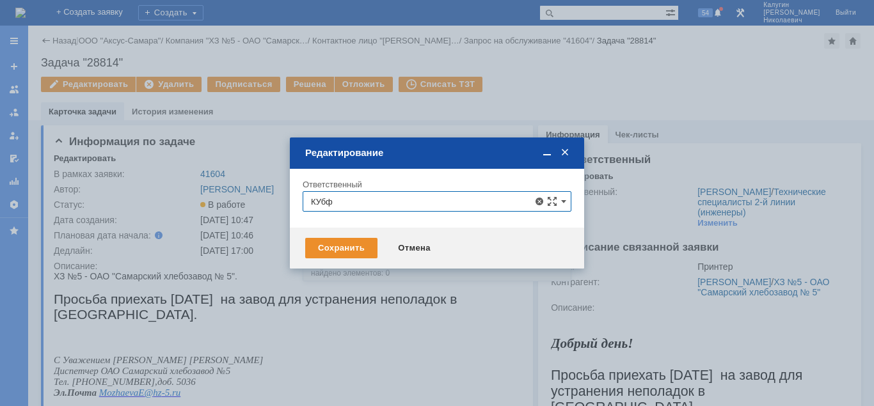
drag, startPoint x: 336, startPoint y: 202, endPoint x: 294, endPoint y: 202, distance: 42.2
click at [303, 202] on input "КУбф" at bounding box center [437, 201] width 269 height 20
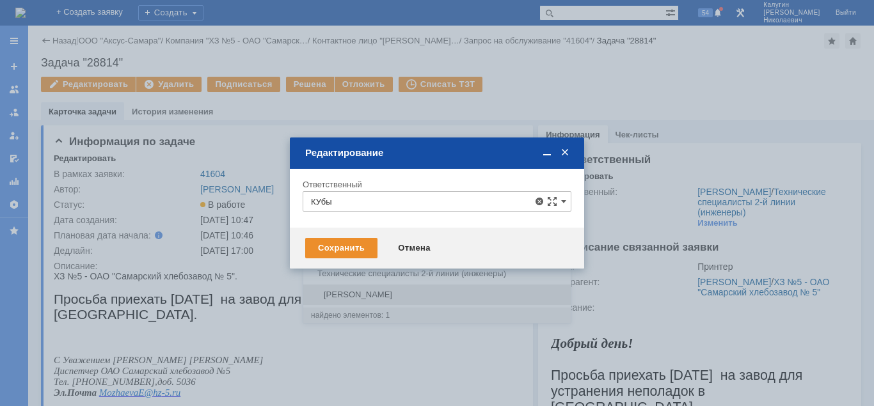
click at [395, 291] on span "Кубышкин Александр Анатольевич" at bounding box center [437, 295] width 252 height 10
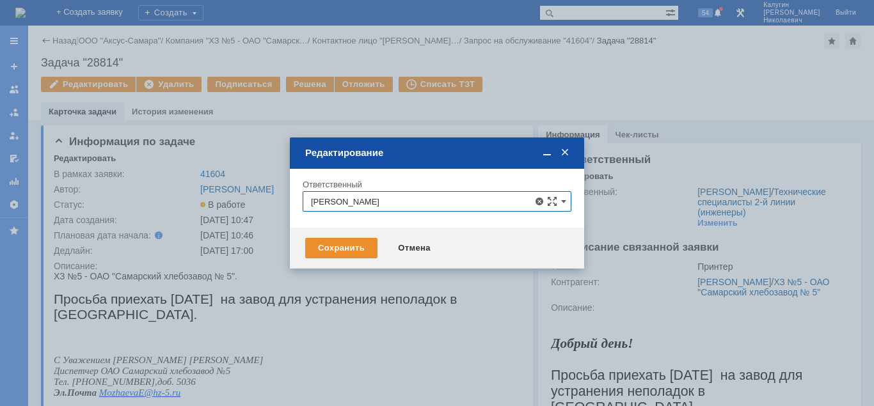
type input "Кубышкин Александр Анатольевич"
click at [335, 251] on div "Сохранить" at bounding box center [341, 248] width 72 height 20
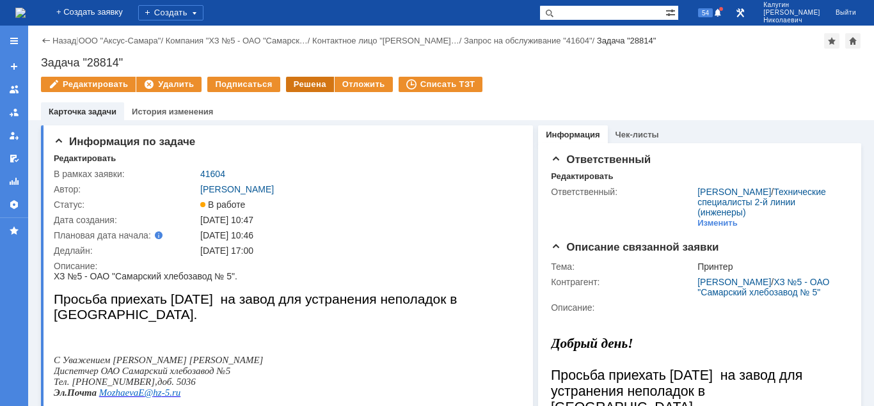
click at [301, 87] on div "Решена" at bounding box center [310, 84] width 48 height 15
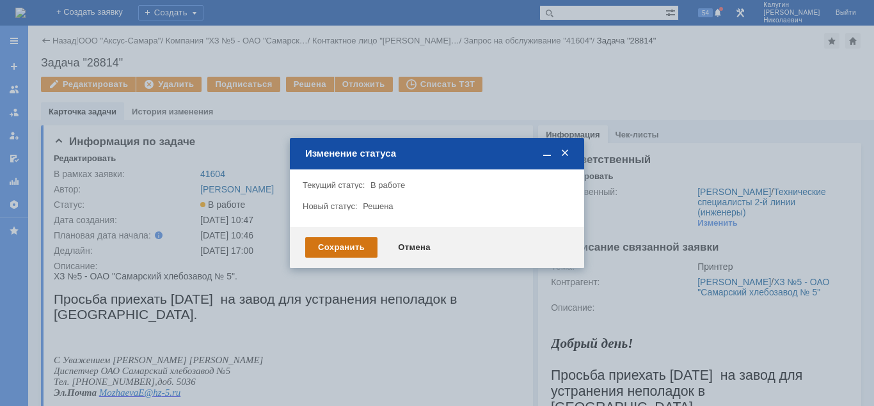
click at [322, 243] on div "Сохранить" at bounding box center [341, 247] width 72 height 20
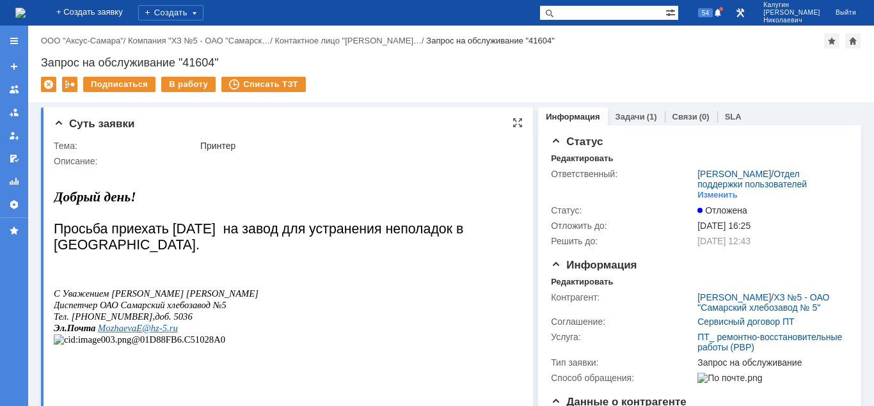
drag, startPoint x: 176, startPoint y: 86, endPoint x: 198, endPoint y: 122, distance: 41.7
click at [177, 86] on div "В работу" at bounding box center [188, 84] width 54 height 15
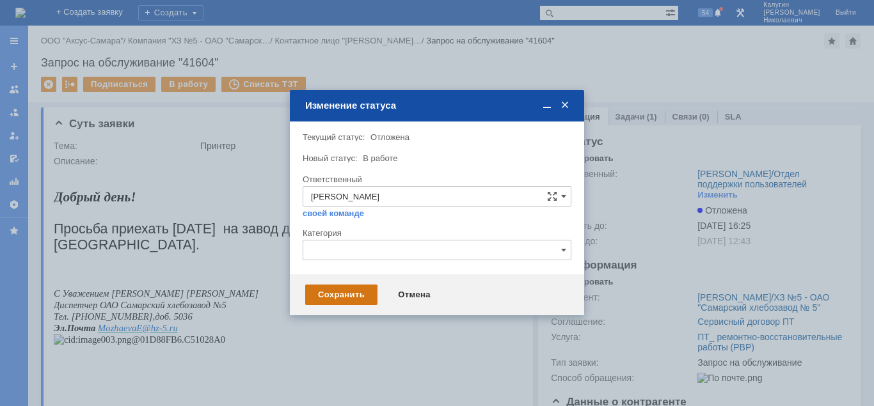
click at [325, 299] on div "Сохранить" at bounding box center [341, 295] width 72 height 20
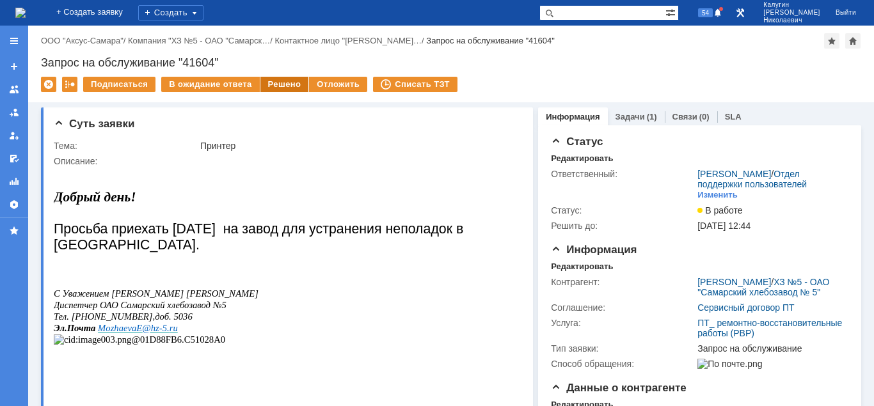
click at [273, 86] on div "Решено" at bounding box center [284, 84] width 49 height 15
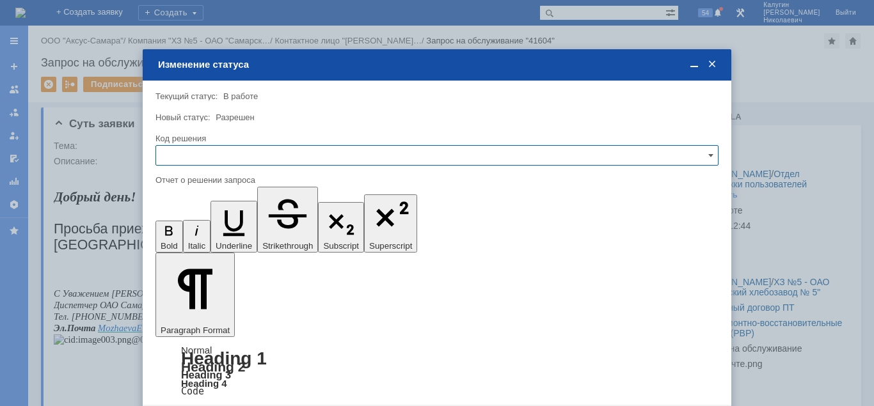
click at [267, 162] on input "text" at bounding box center [436, 155] width 563 height 20
drag, startPoint x: 200, startPoint y: 244, endPoint x: 195, endPoint y: 310, distance: 66.2
click at [200, 244] on span "Решено" at bounding box center [437, 242] width 546 height 10
type input "Решено"
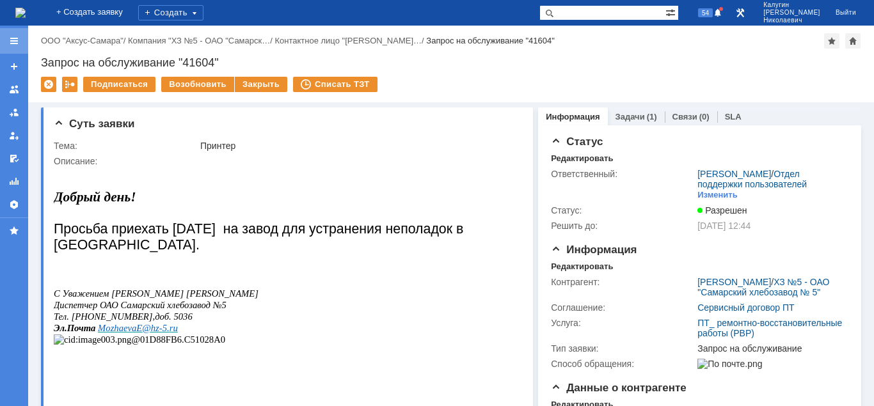
click at [18, 42] on div at bounding box center [14, 41] width 10 height 10
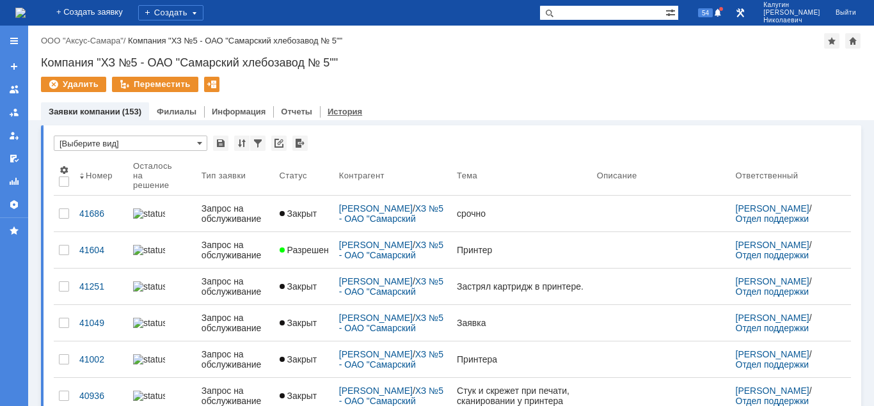
click at [339, 110] on link "История" at bounding box center [345, 112] width 35 height 10
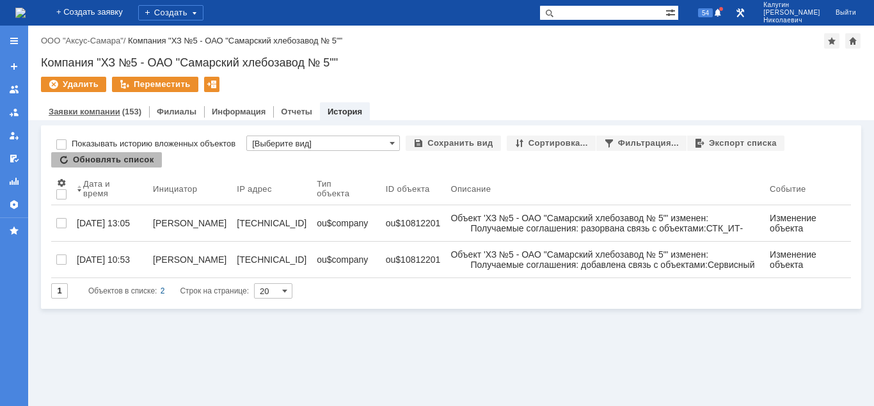
click at [108, 115] on link "Заявки компании" at bounding box center [85, 112] width 72 height 10
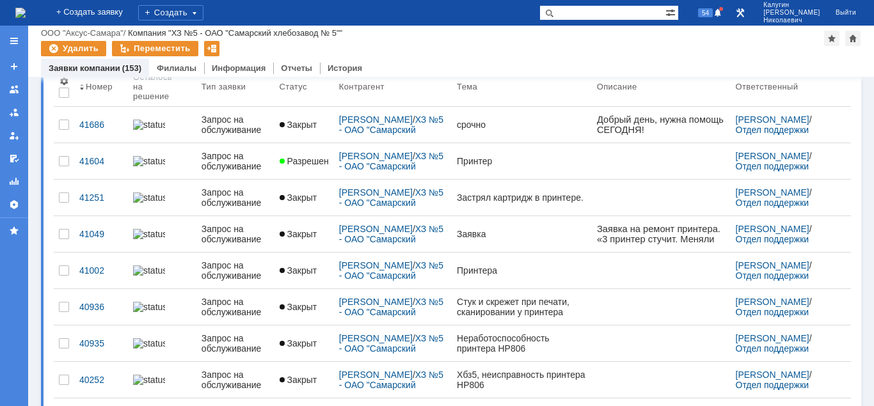
scroll to position [65, 0]
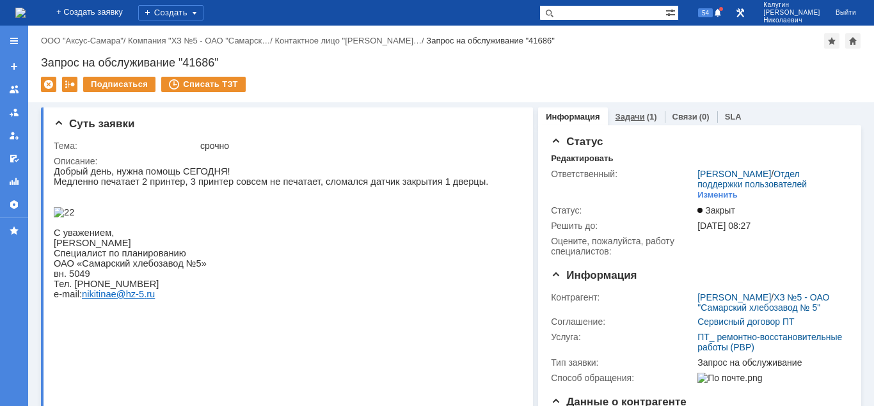
click at [623, 117] on link "Задачи" at bounding box center [630, 117] width 29 height 10
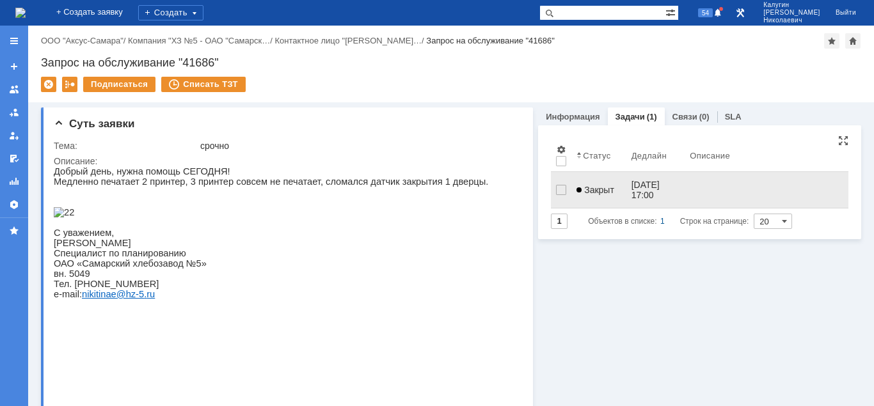
click at [599, 185] on span "Закрыт" at bounding box center [596, 190] width 38 height 10
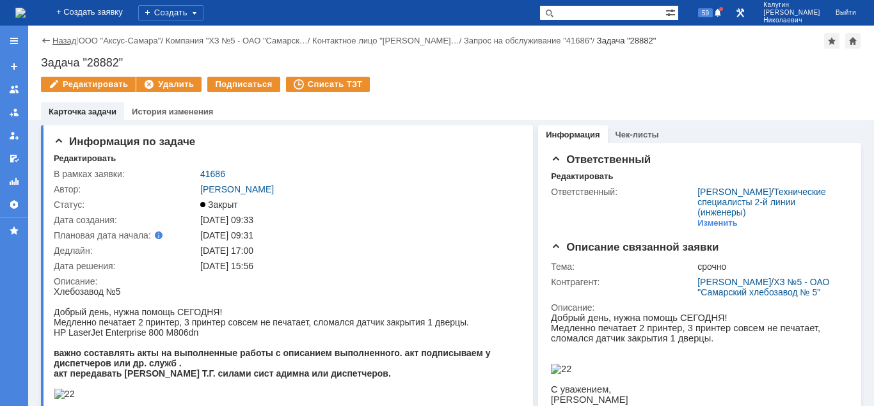
click at [55, 42] on link "Назад" at bounding box center [64, 41] width 24 height 10
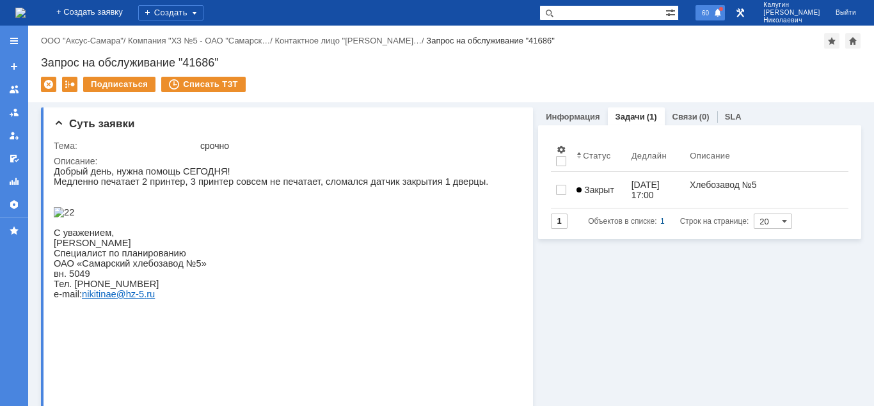
click at [722, 13] on span at bounding box center [717, 13] width 9 height 10
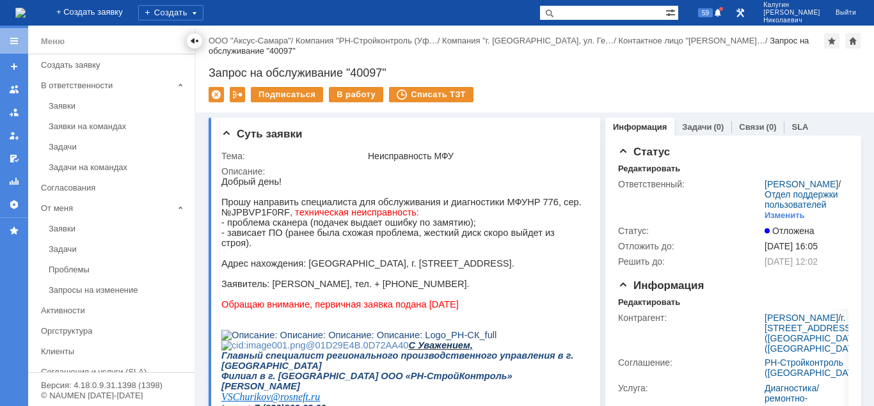
click at [194, 40] on div at bounding box center [194, 41] width 10 height 10
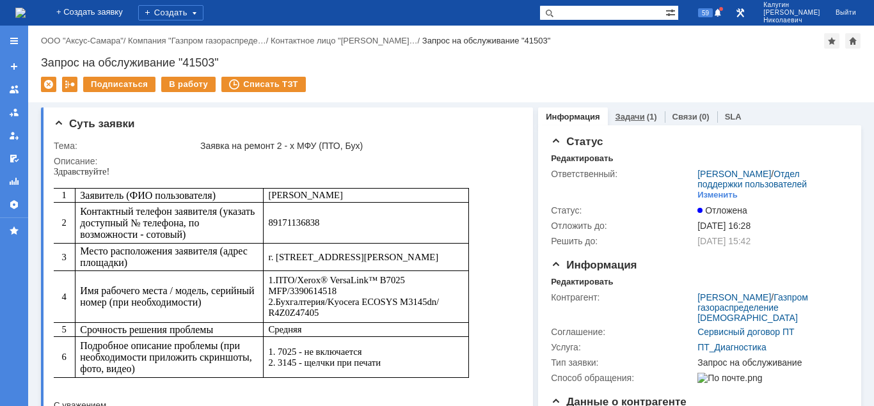
click at [633, 115] on link "Задачи" at bounding box center [630, 117] width 29 height 10
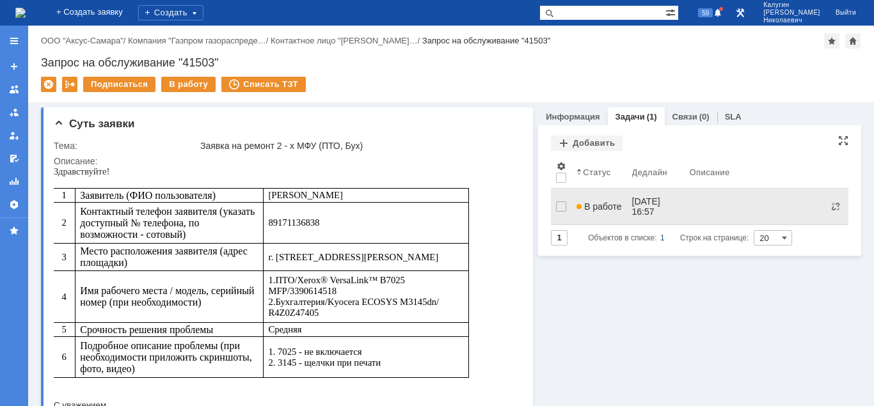
click at [601, 202] on span "В работе" at bounding box center [599, 207] width 45 height 10
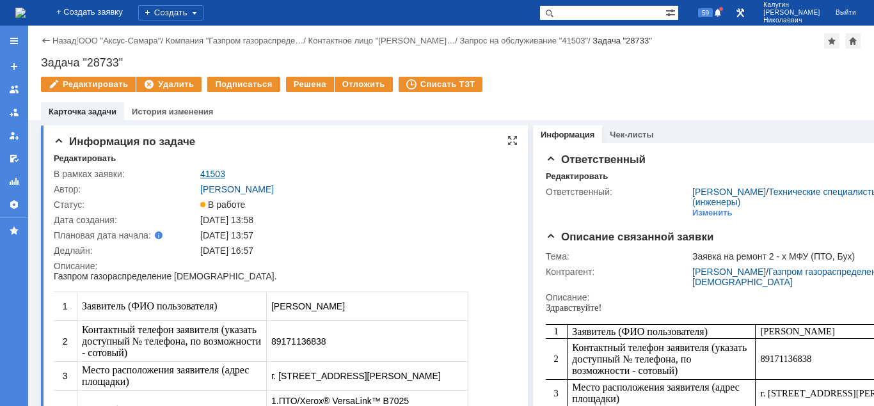
click at [211, 173] on link "41503" at bounding box center [212, 174] width 25 height 10
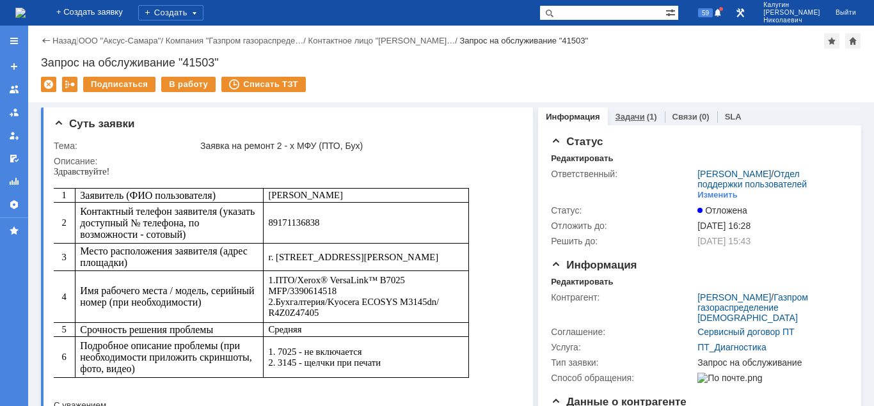
click at [632, 115] on link "Задачи" at bounding box center [630, 117] width 29 height 10
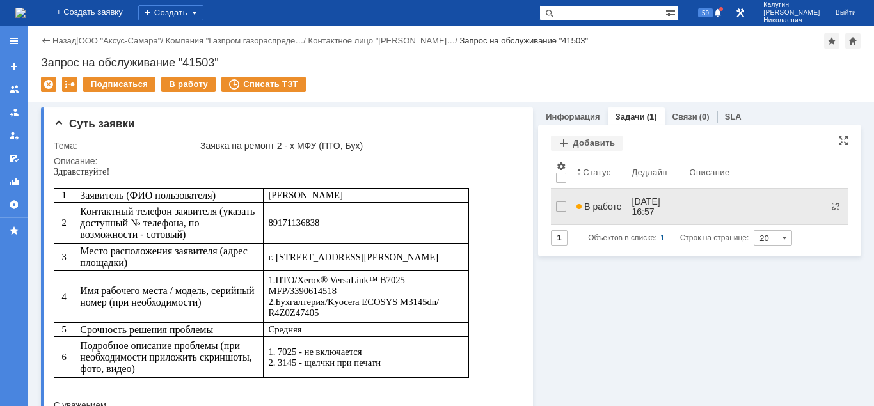
click at [597, 202] on span "В работе" at bounding box center [599, 207] width 45 height 10
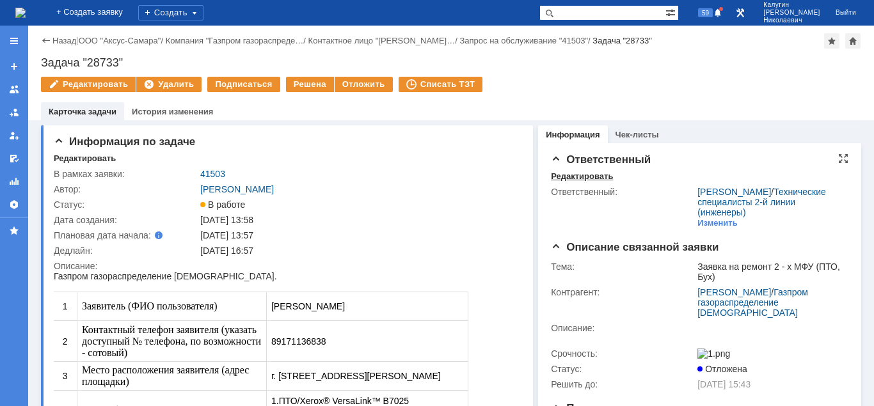
click at [586, 179] on div "Редактировать" at bounding box center [582, 176] width 62 height 10
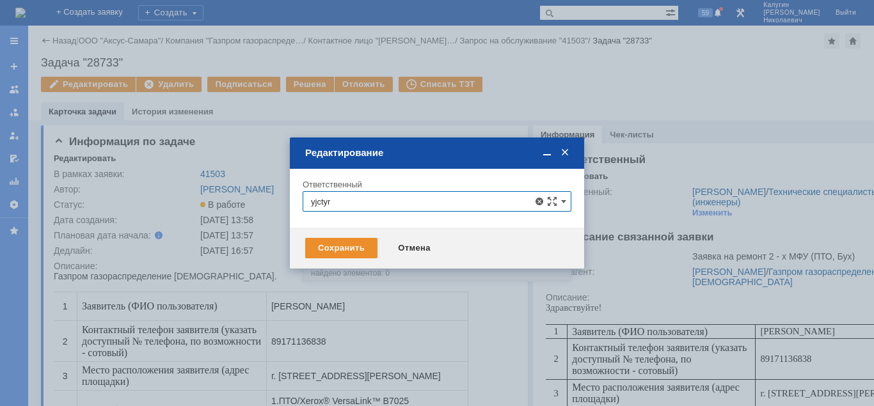
drag, startPoint x: 344, startPoint y: 198, endPoint x: 241, endPoint y: 206, distance: 102.7
click at [303, 206] on input "yjctyr" at bounding box center [437, 201] width 269 height 20
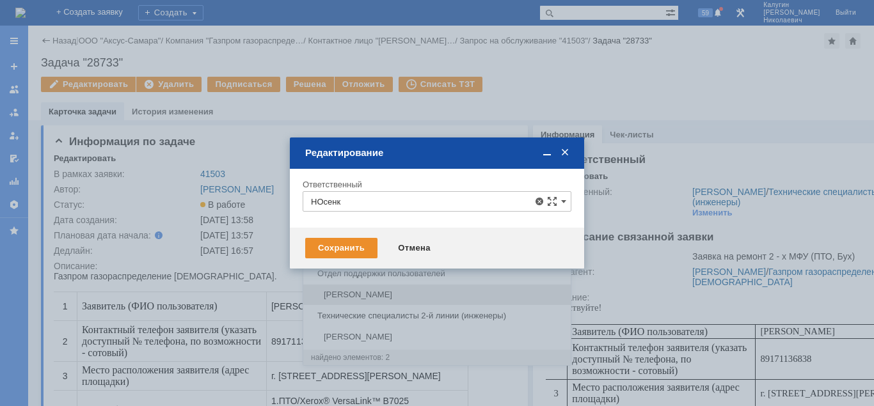
click at [356, 296] on span "Носенкова Елена Игорьевна" at bounding box center [437, 295] width 252 height 10
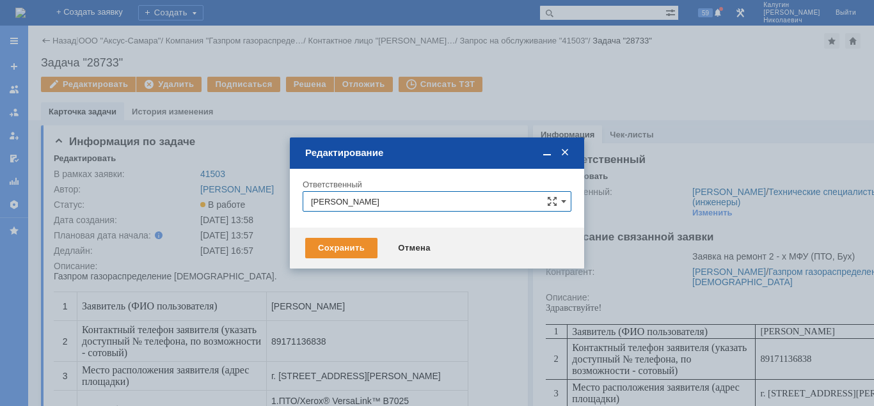
drag, startPoint x: 438, startPoint y: 207, endPoint x: 348, endPoint y: 201, distance: 90.4
click at [348, 201] on input "Носенкова Елена Игорьевна" at bounding box center [437, 201] width 269 height 20
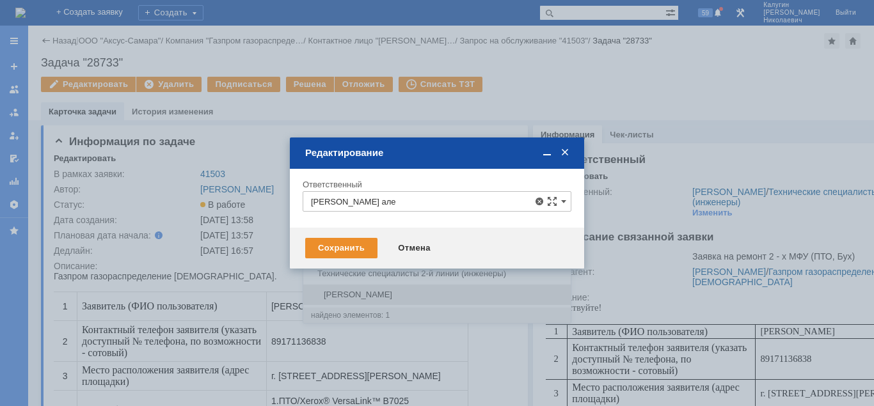
click at [334, 293] on span "[PERSON_NAME]" at bounding box center [437, 295] width 252 height 10
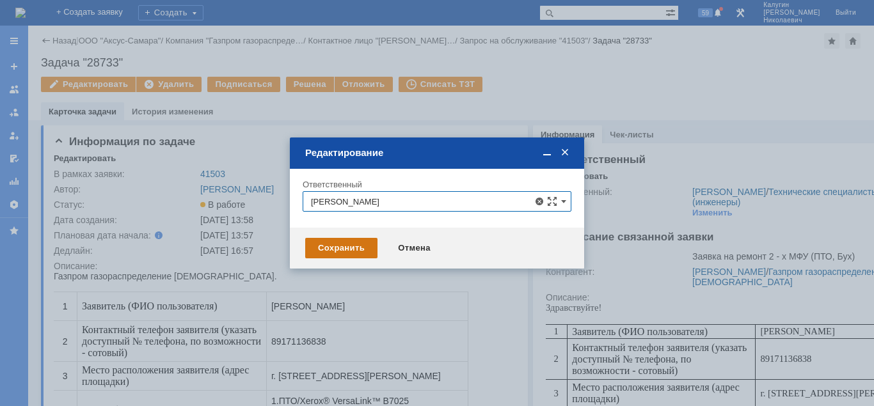
type input "[PERSON_NAME]"
click at [343, 244] on div "Сохранить" at bounding box center [341, 248] width 72 height 20
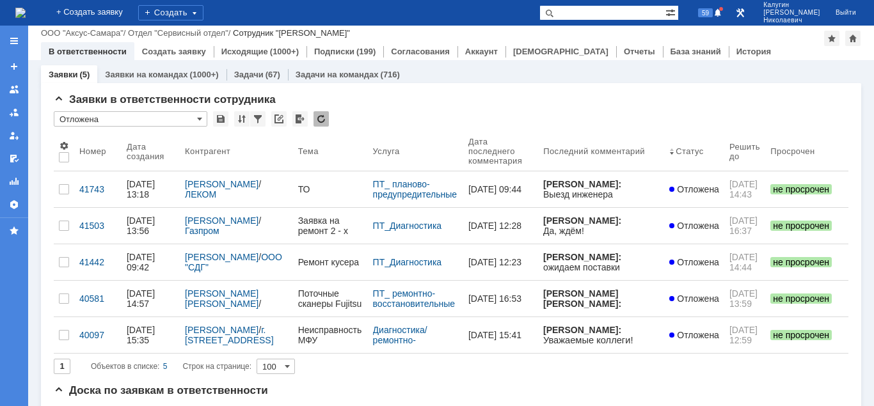
scroll to position [65, 0]
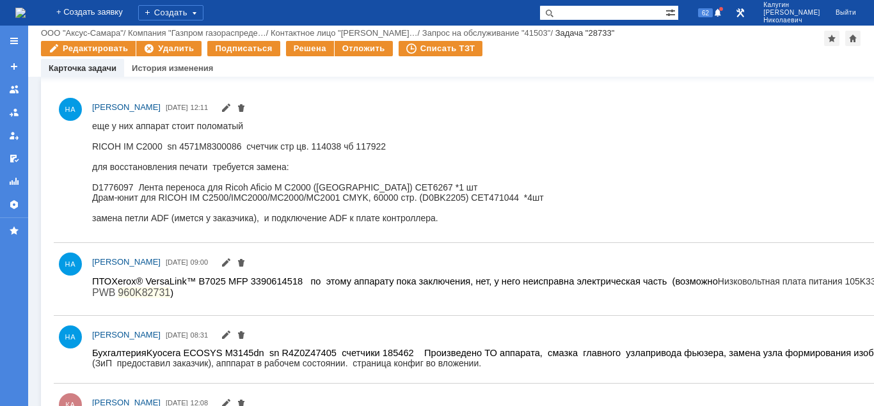
scroll to position [522, 0]
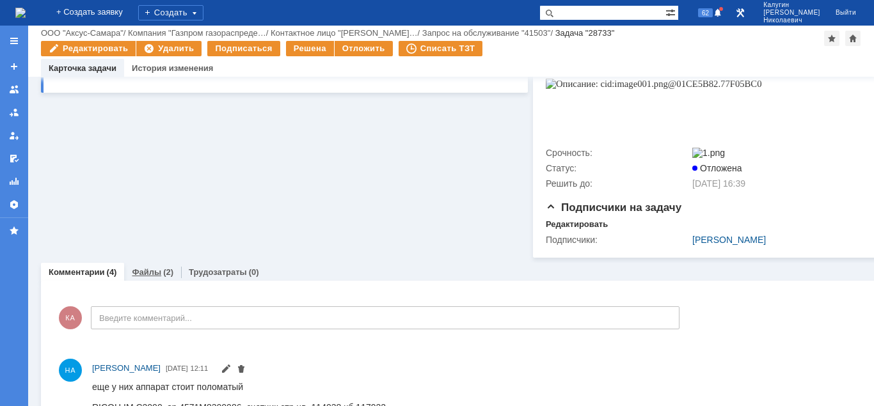
click at [155, 277] on link "Файлы" at bounding box center [146, 272] width 29 height 10
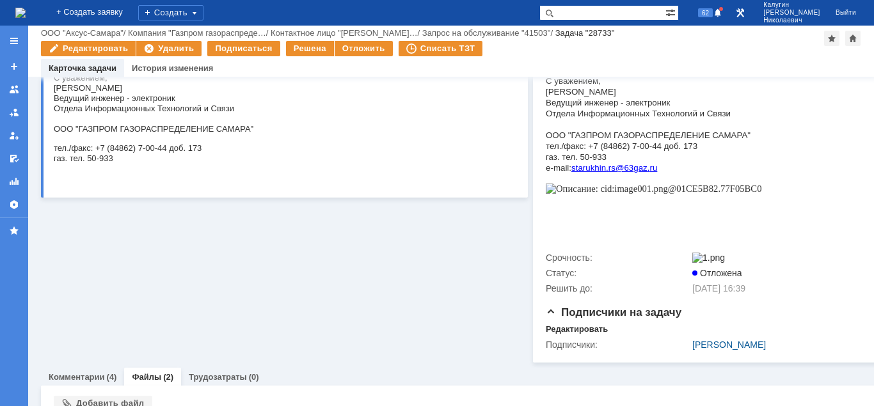
scroll to position [542, 0]
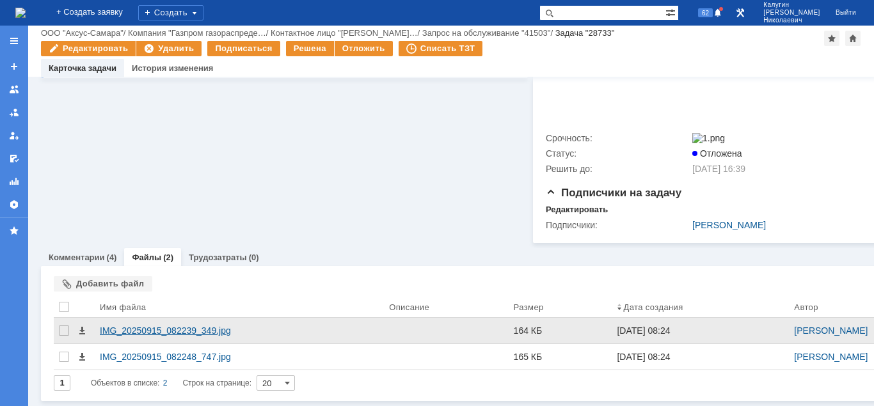
click at [189, 326] on div "IMG_20250915_082239_349.jpg" at bounding box center [239, 331] width 279 height 10
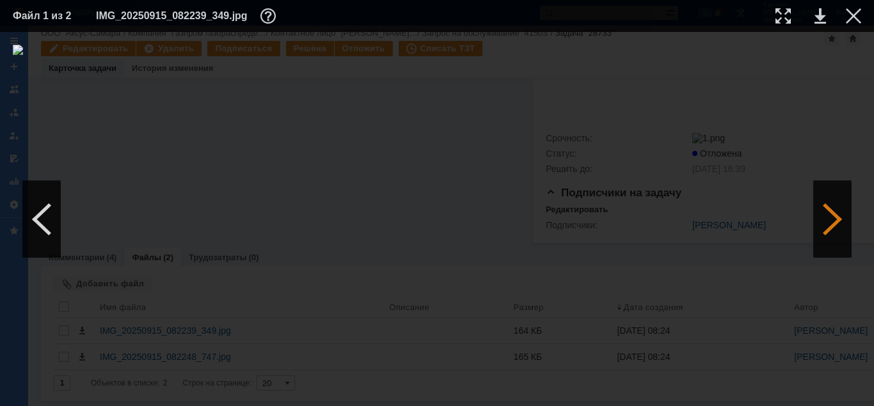
click at [843, 218] on div at bounding box center [832, 219] width 38 height 77
click at [855, 16] on div at bounding box center [853, 15] width 15 height 15
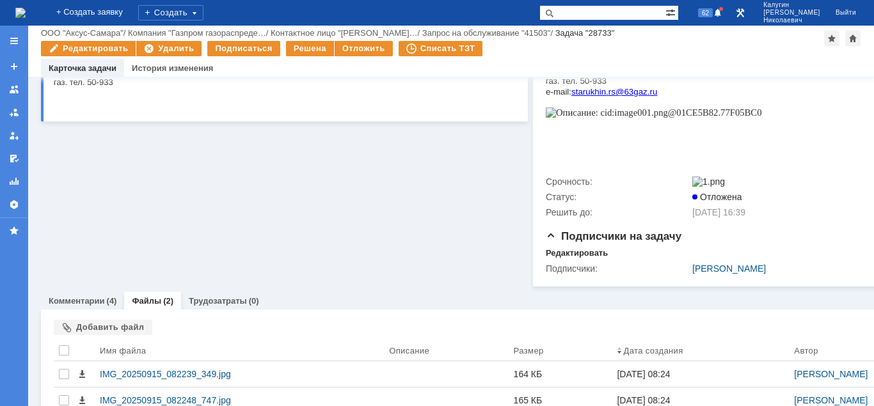
scroll to position [477, 0]
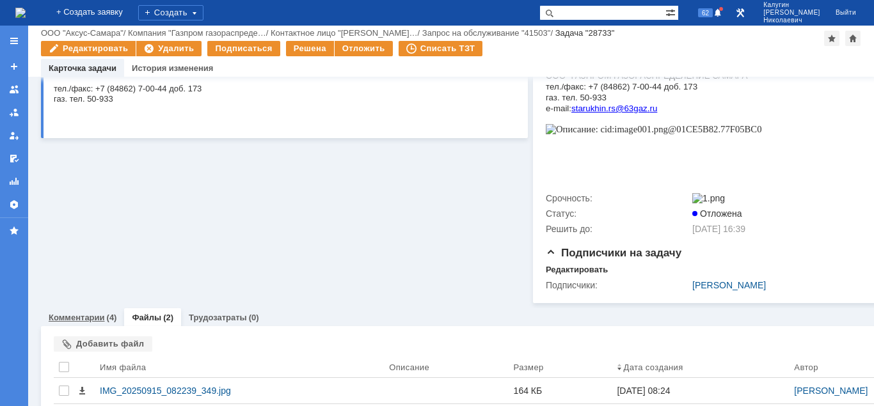
drag, startPoint x: 97, startPoint y: 321, endPoint x: 121, endPoint y: 315, distance: 24.8
click at [99, 321] on link "Комментарии" at bounding box center [77, 318] width 56 height 10
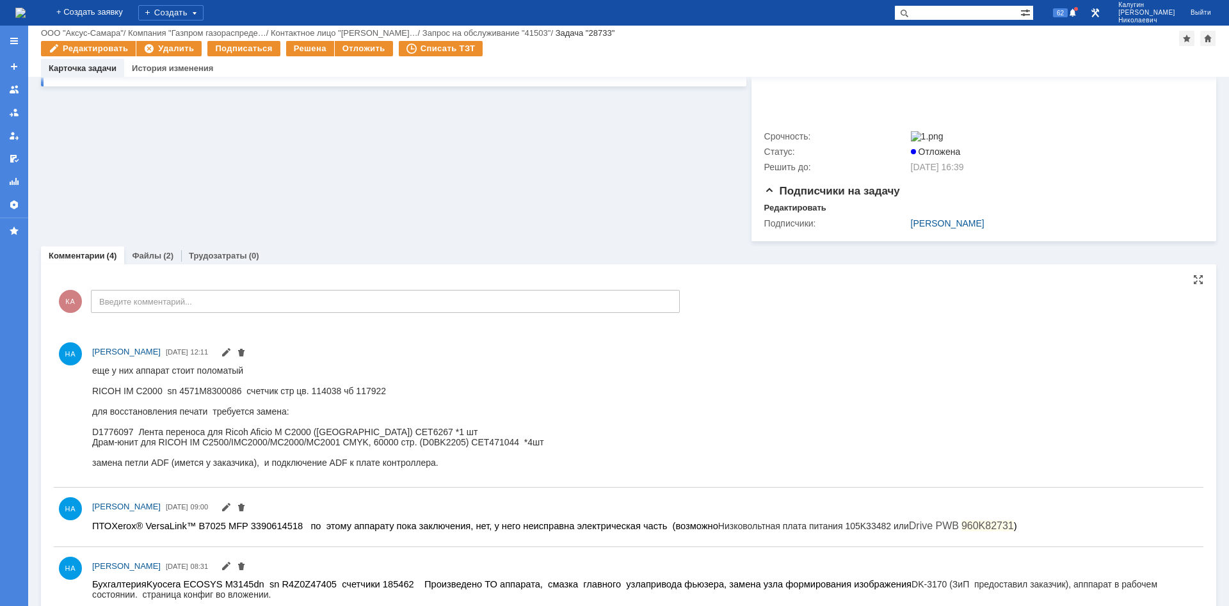
scroll to position [594, 0]
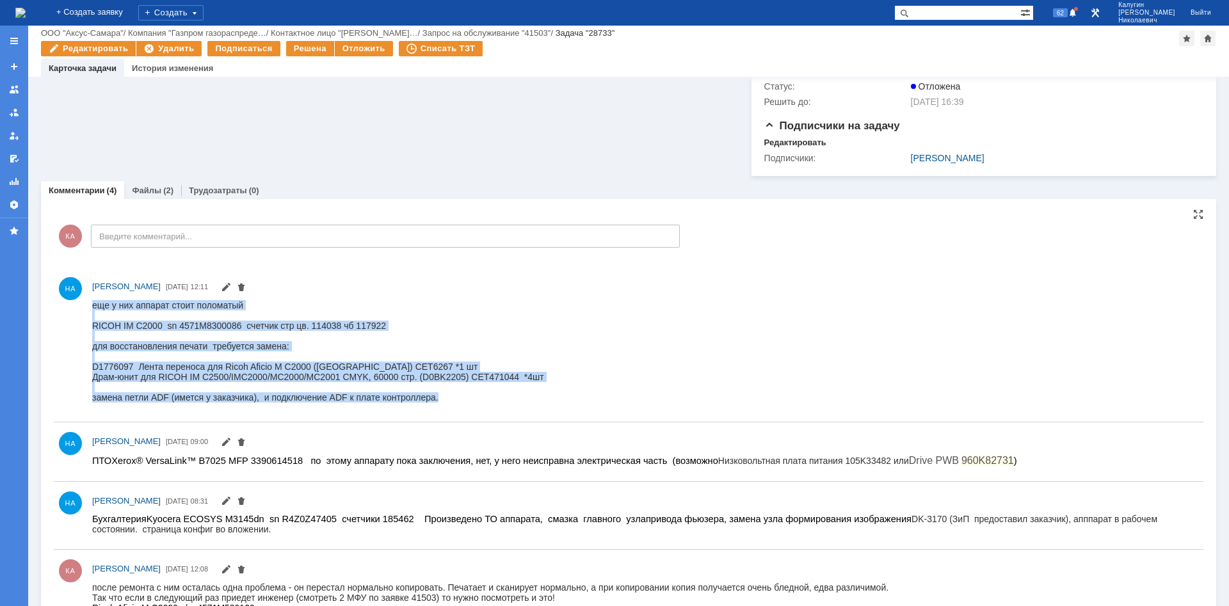
drag, startPoint x: 92, startPoint y: 307, endPoint x: 570, endPoint y: 376, distance: 483.1
click at [465, 402] on html "еще у них аппарат стоит поломатый RICOH IM C2000 sn 4571M8300086 счетчик стр цв…" at bounding box center [644, 350] width 1105 height 102
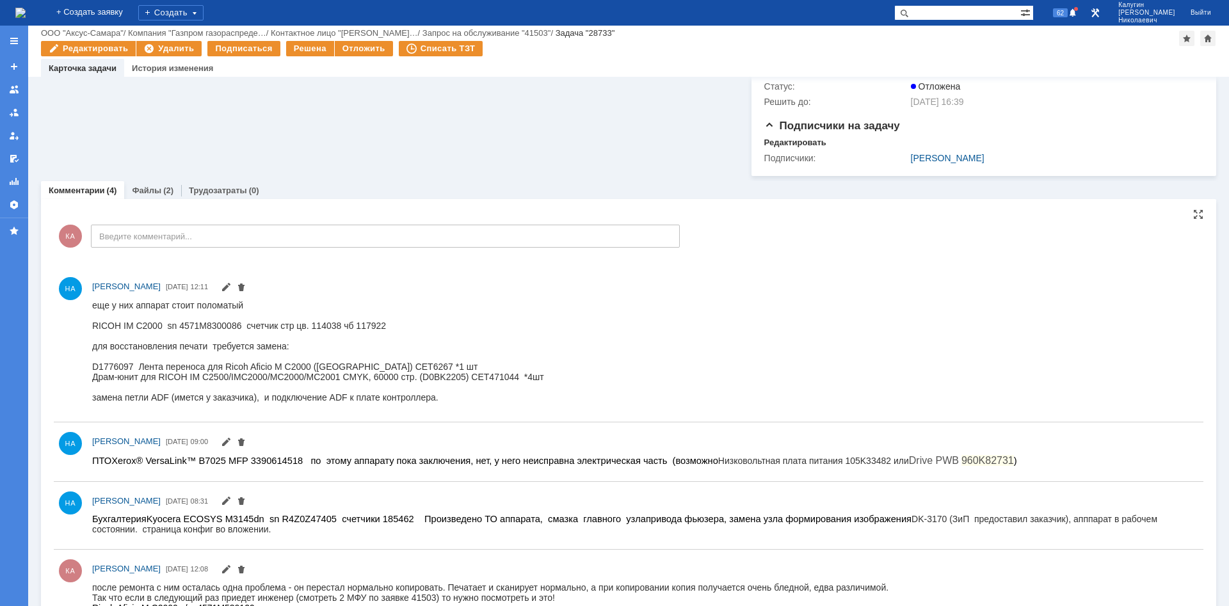
click at [603, 369] on html "еще у них аппарат стоит поломатый RICOH IM C2000 sn 4571M8300086 счетчик стр цв…" at bounding box center [644, 350] width 1105 height 102
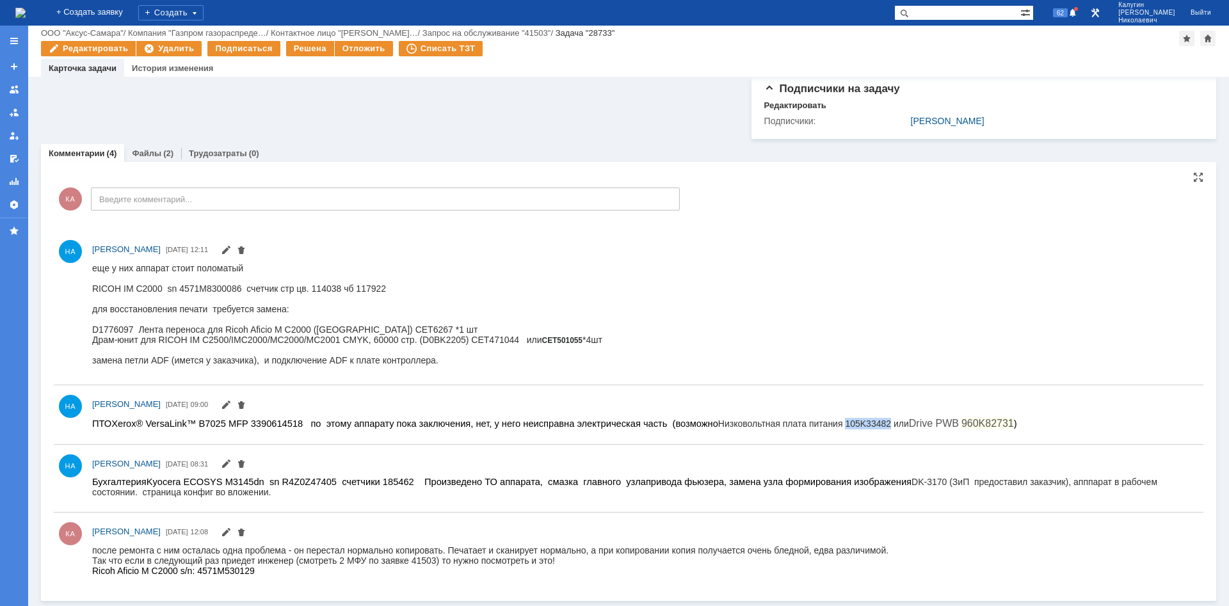
drag, startPoint x: 785, startPoint y: 424, endPoint x: 819, endPoint y: 424, distance: 33.9
click at [826, 426] on span "Низковольтная плата питания 105K33482 или Drive PWB 960K82731" at bounding box center [866, 423] width 296 height 10
drag, startPoint x: 804, startPoint y: 419, endPoint x: 825, endPoint y: 426, distance: 22.3
click at [806, 419] on span "Xerox® VersaLink™ B7025 MFP 3390614518 по этому аппарату пока заключения, нет, …" at bounding box center [563, 423] width 905 height 10
drag, startPoint x: 829, startPoint y: 424, endPoint x: 784, endPoint y: 423, distance: 45.5
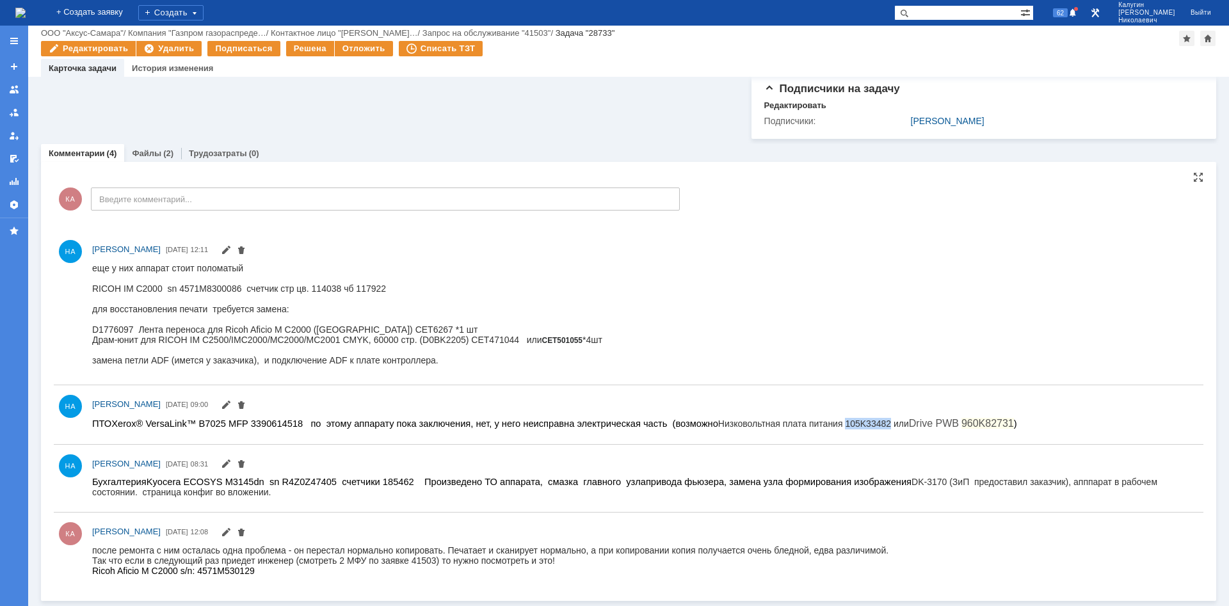
click at [784, 423] on span "Низковольтная плата питания 105K33482 или Drive PWB 960K82731" at bounding box center [866, 423] width 296 height 10
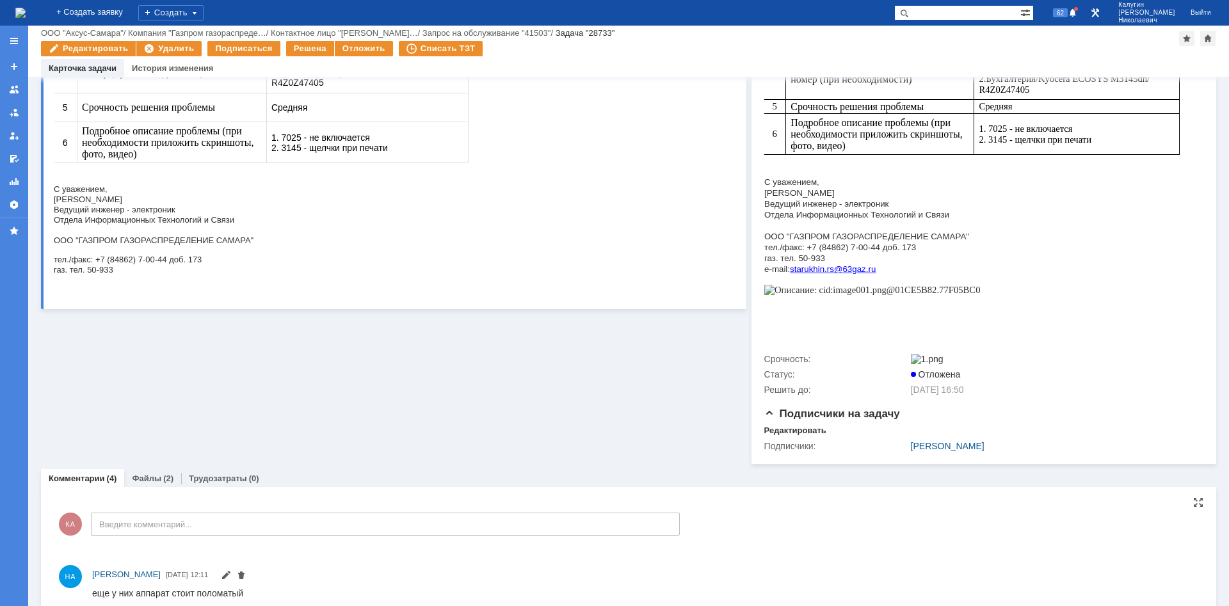
scroll to position [632, 0]
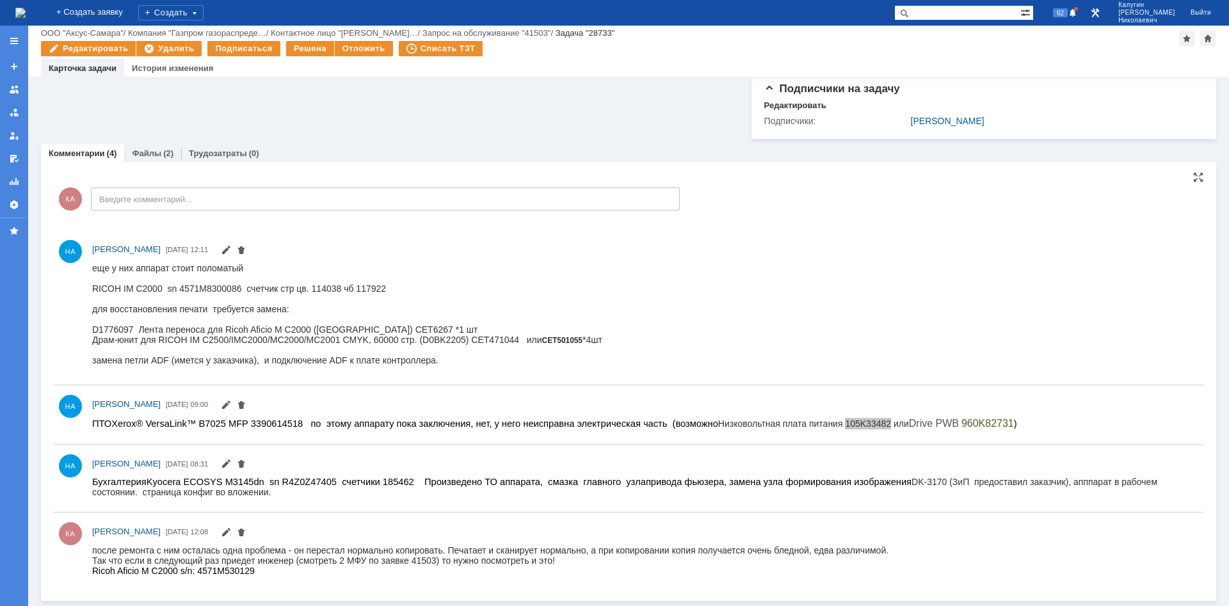
drag, startPoint x: 184, startPoint y: 629, endPoint x: 172, endPoint y: 364, distance: 265.2
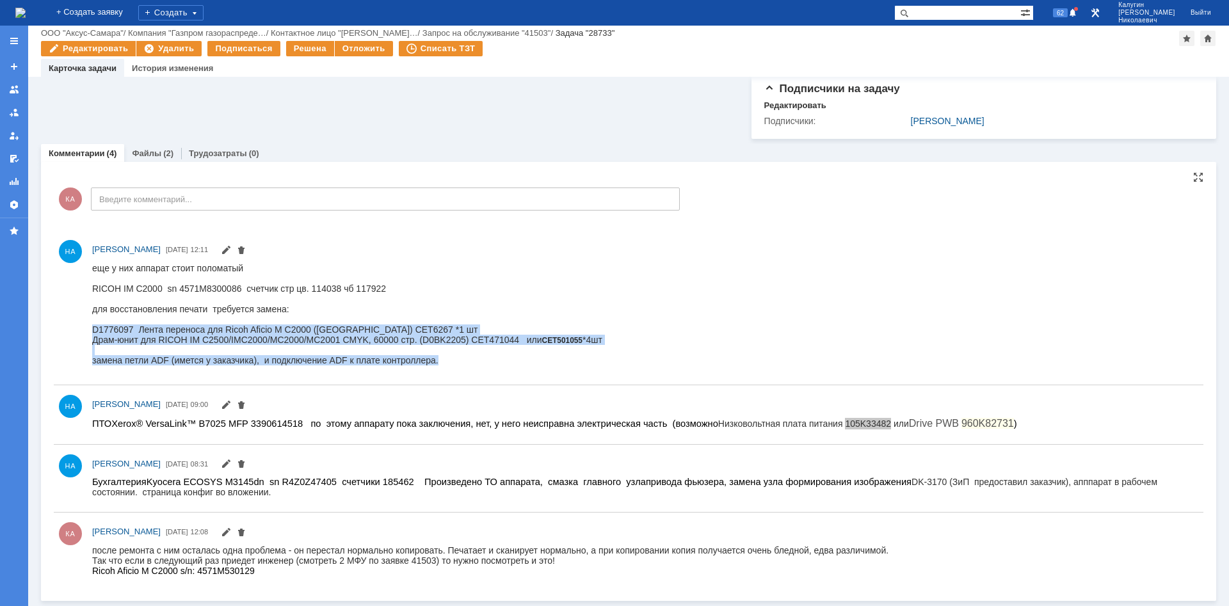
drag, startPoint x: 93, startPoint y: 333, endPoint x: 461, endPoint y: 365, distance: 369.3
click at [461, 365] on body "еще у них аппарат стоит поломатый RICOH IM C2000 sn 4571M8300086 счетчик стр цв…" at bounding box center [347, 313] width 510 height 102
click at [495, 363] on div "замена петли ADF (имется у заказчика), и подключение ADF к плате контроллера." at bounding box center [347, 360] width 510 height 10
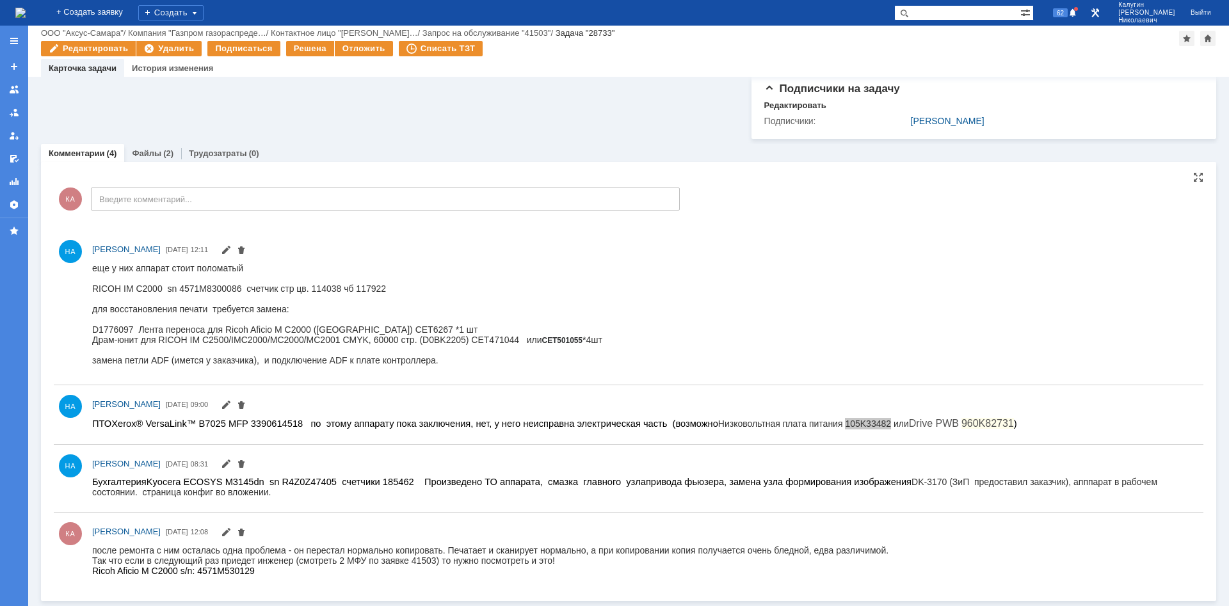
drag, startPoint x: 211, startPoint y: 363, endPoint x: 420, endPoint y: 361, distance: 209.3
drag, startPoint x: 219, startPoint y: 370, endPoint x: 477, endPoint y: 360, distance: 258.1
drag, startPoint x: 615, startPoint y: 340, endPoint x: 93, endPoint y: 333, distance: 522.2
click at [93, 333] on html "еще у них аппарат стоит поломатый RICOH IM C2000 sn 4571M8300086 счетчик стр цв…" at bounding box center [644, 313] width 1105 height 102
click at [181, 355] on div at bounding box center [347, 349] width 510 height 10
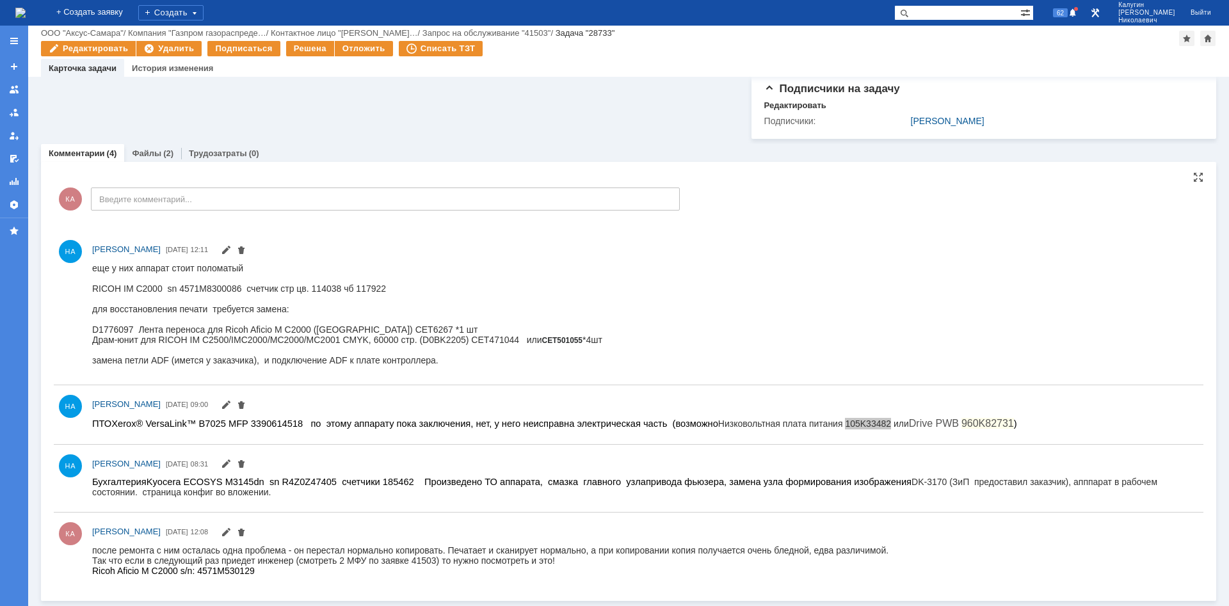
click at [264, 365] on div "замена петли ADF (имется у заказчика), и подключение ADF к плате контроллера." at bounding box center [347, 360] width 510 height 10
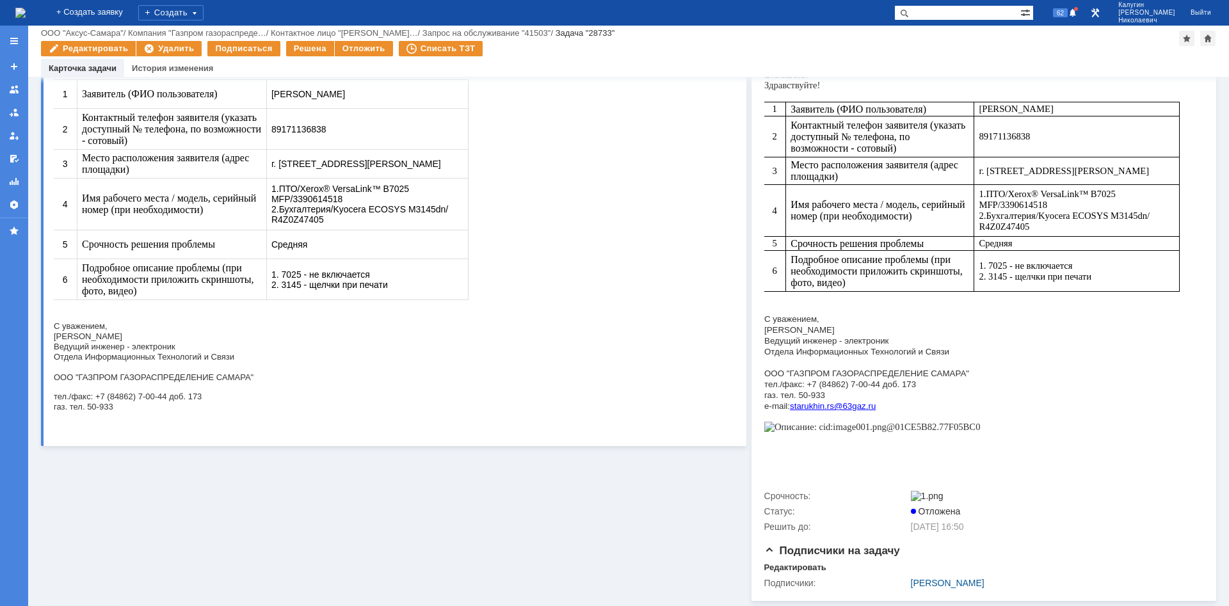
scroll to position [196, 0]
